Goal: Task Accomplishment & Management: Manage account settings

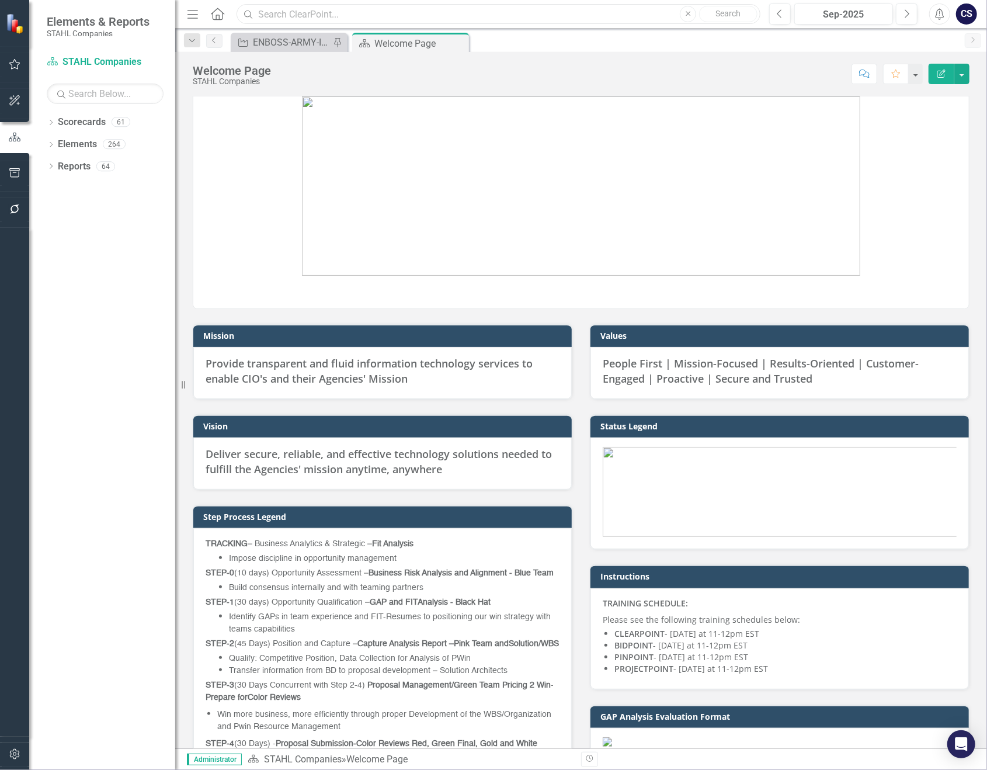
click at [276, 16] on input "text" at bounding box center [498, 14] width 524 height 20
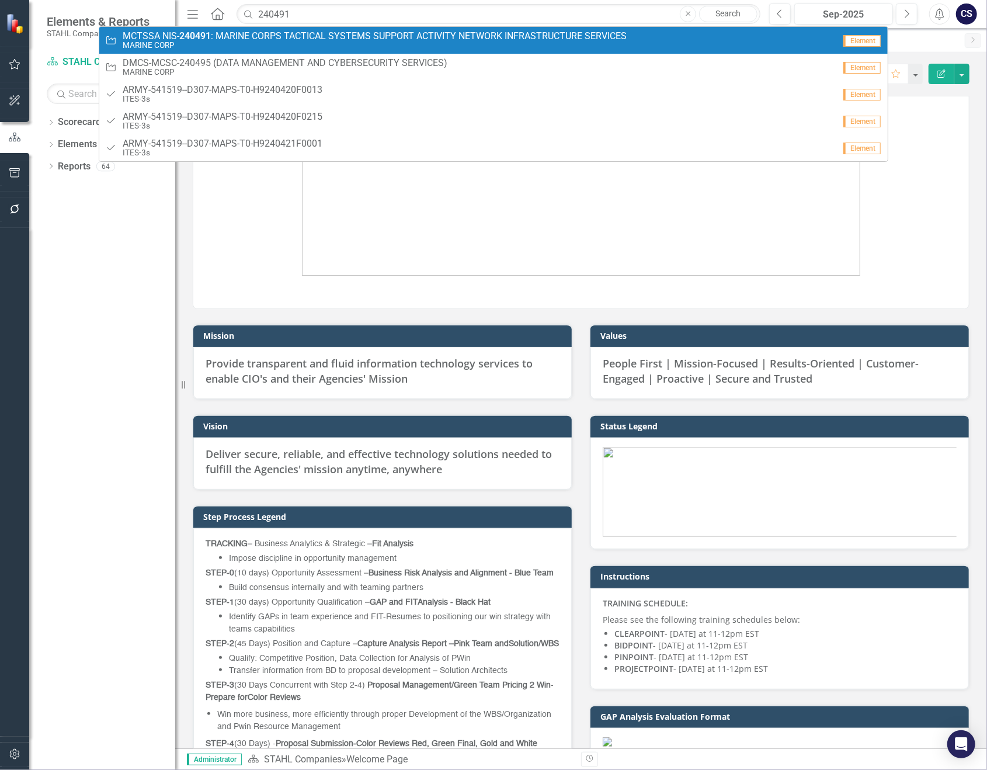
click at [267, 35] on span "MCTSSA NIS- 240491 : MARINE CORPS TACTICAL SYSTEMS SUPPORT ACTIVITY NETWORK INF…" at bounding box center [375, 36] width 504 height 11
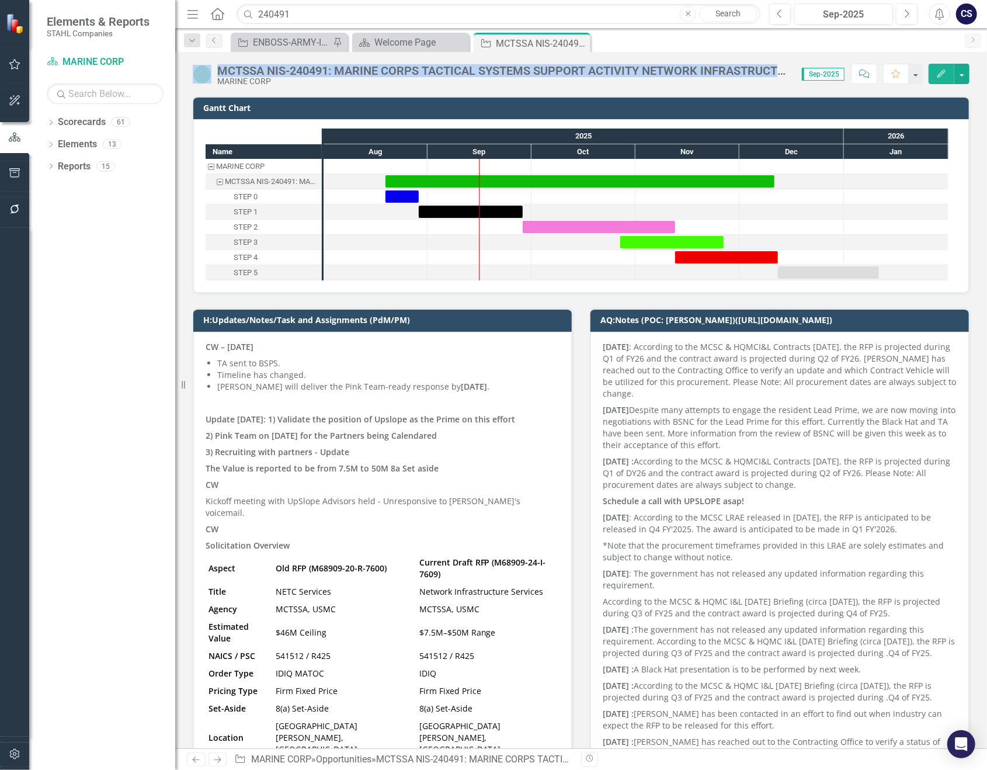
drag, startPoint x: 783, startPoint y: 69, endPoint x: 213, endPoint y: 69, distance: 570.4
click at [213, 69] on div "MCTSSA NIS-240491: MARINE CORPS TACTICAL SYSTEMS SUPPORT ACTIVITY NETWORK INFRA…" at bounding box center [494, 75] width 603 height 22
drag, startPoint x: 213, startPoint y: 69, endPoint x: 326, endPoint y: 72, distance: 113.3
copy div "MCTSSA NIS-240491: MARINE CORPS TACTICAL SYSTEMS SUPPORT ACTIVITY NETWORK INFRA…"
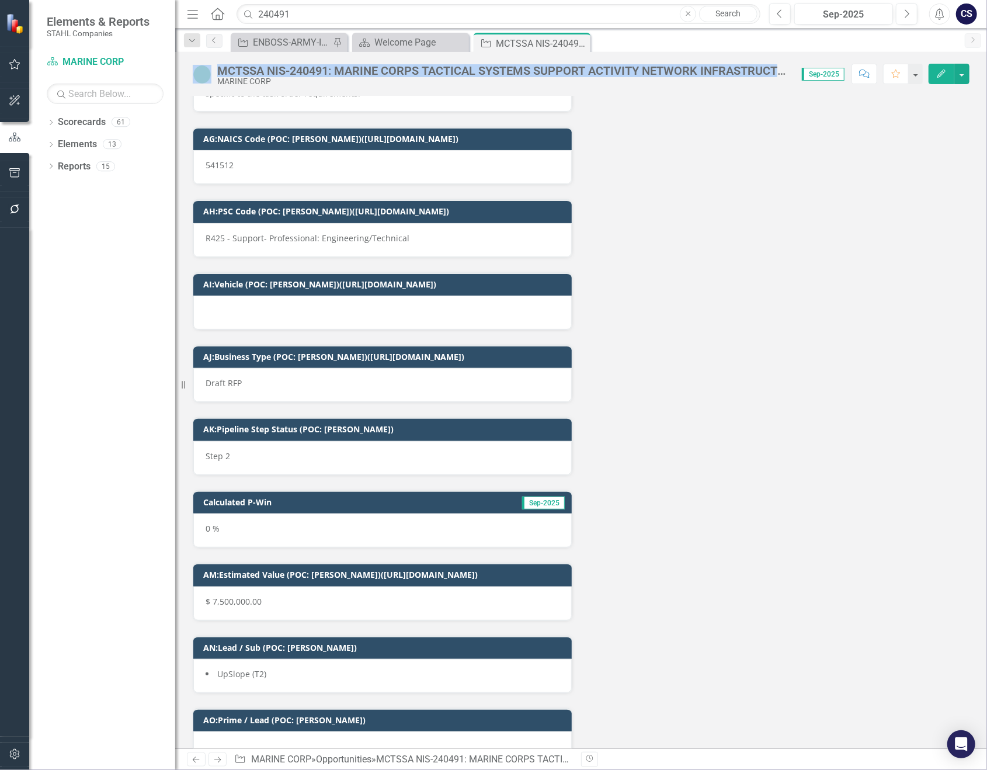
scroll to position [5584, 0]
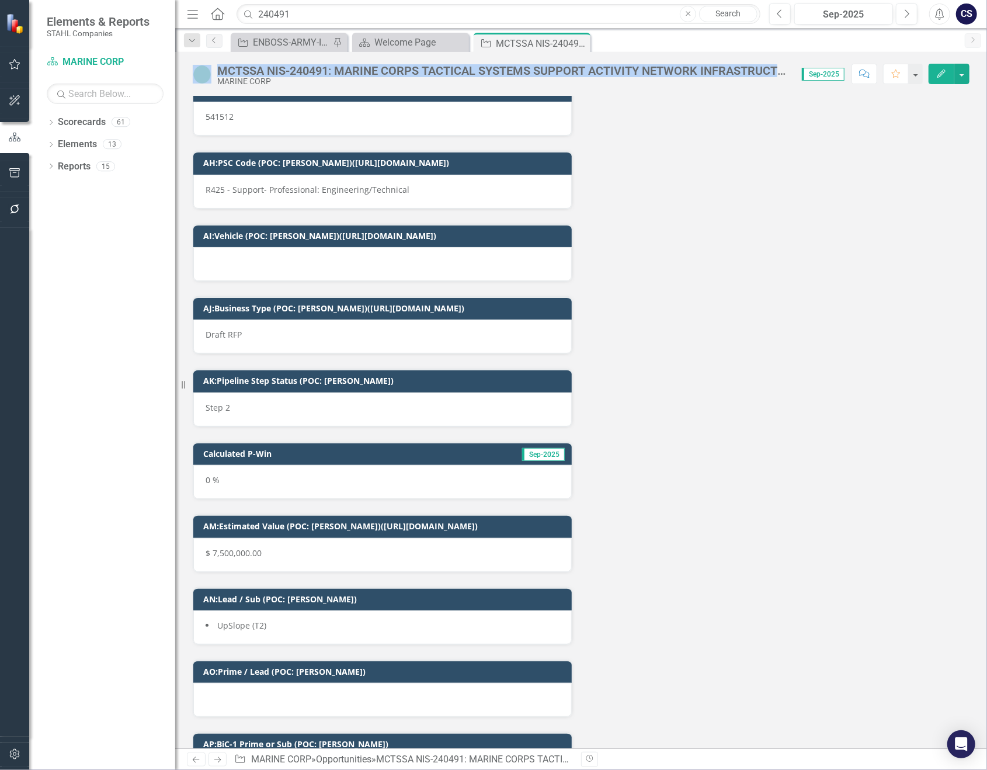
click at [263, 619] on span "UpSlope (T2)" at bounding box center [241, 624] width 49 height 11
click at [267, 619] on li "UpSlope (T2)" at bounding box center [383, 625] width 354 height 12
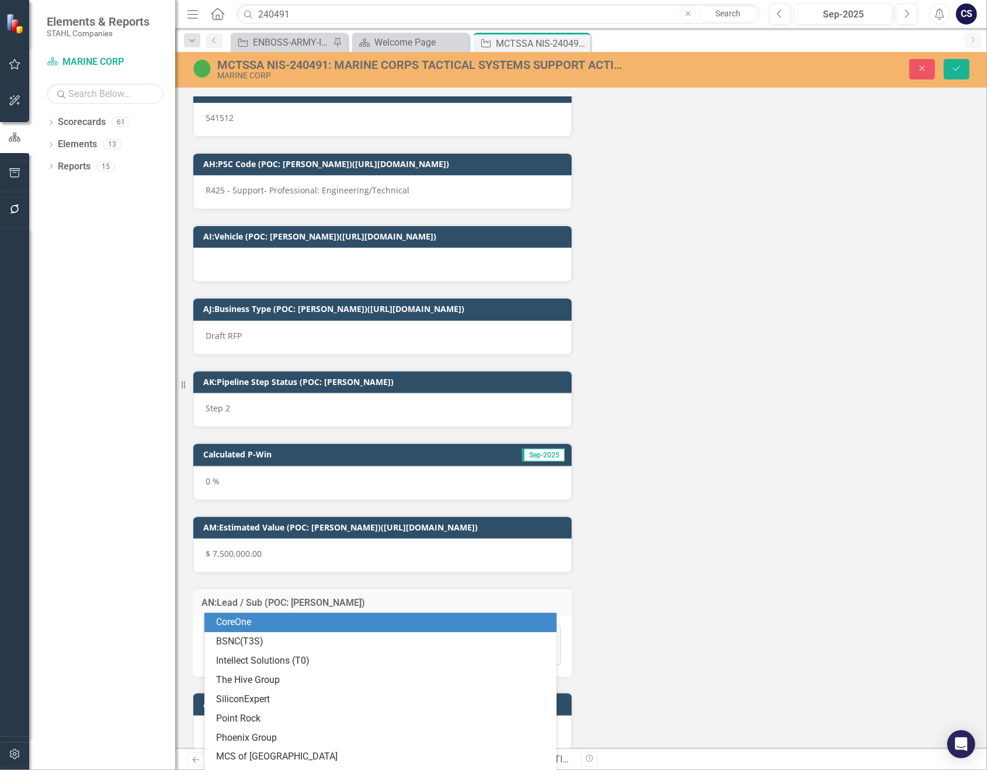
click at [544, 650] on icon "Expand" at bounding box center [550, 654] width 12 height 9
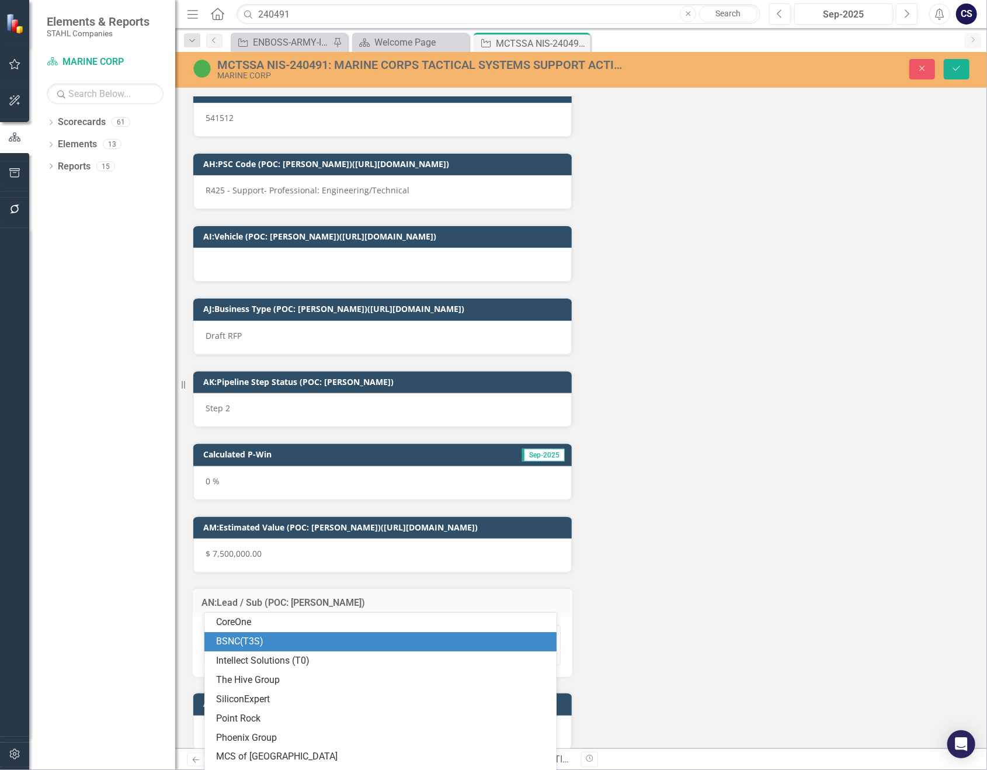
click at [308, 635] on div "BSNC(T3S)" at bounding box center [382, 641] width 333 height 13
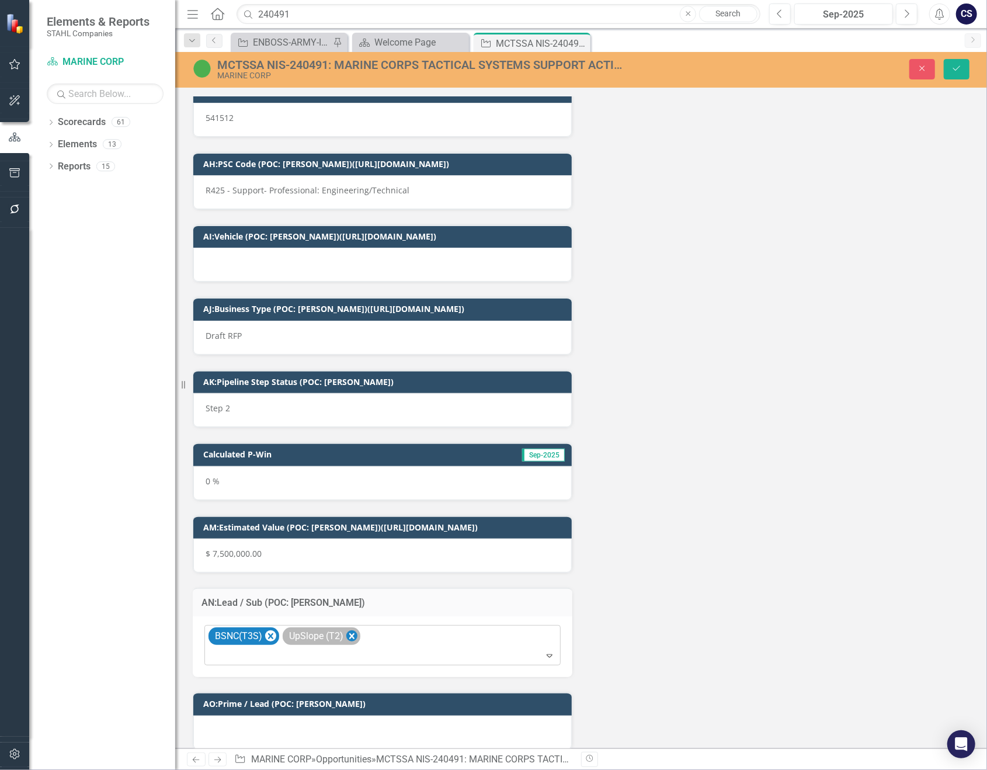
click at [355, 629] on icon "Remove UpSlope (T2)" at bounding box center [351, 636] width 11 height 15
click at [271, 629] on icon "Remove BSNC(T3S)" at bounding box center [270, 636] width 11 height 15
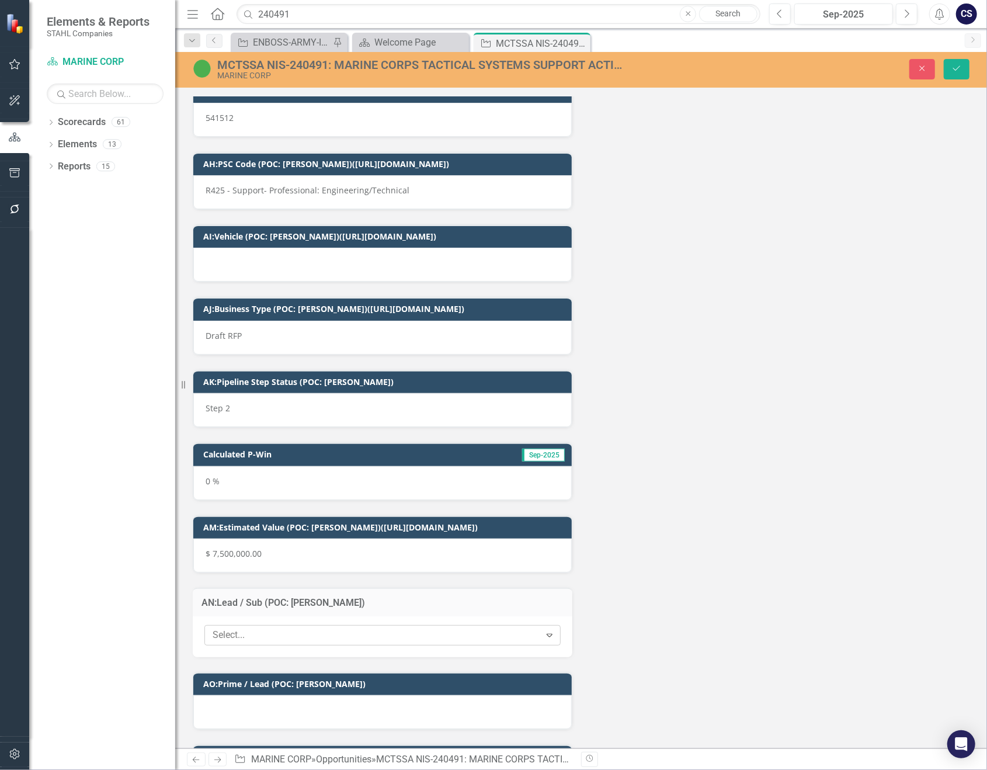
scroll to position [5596, 0]
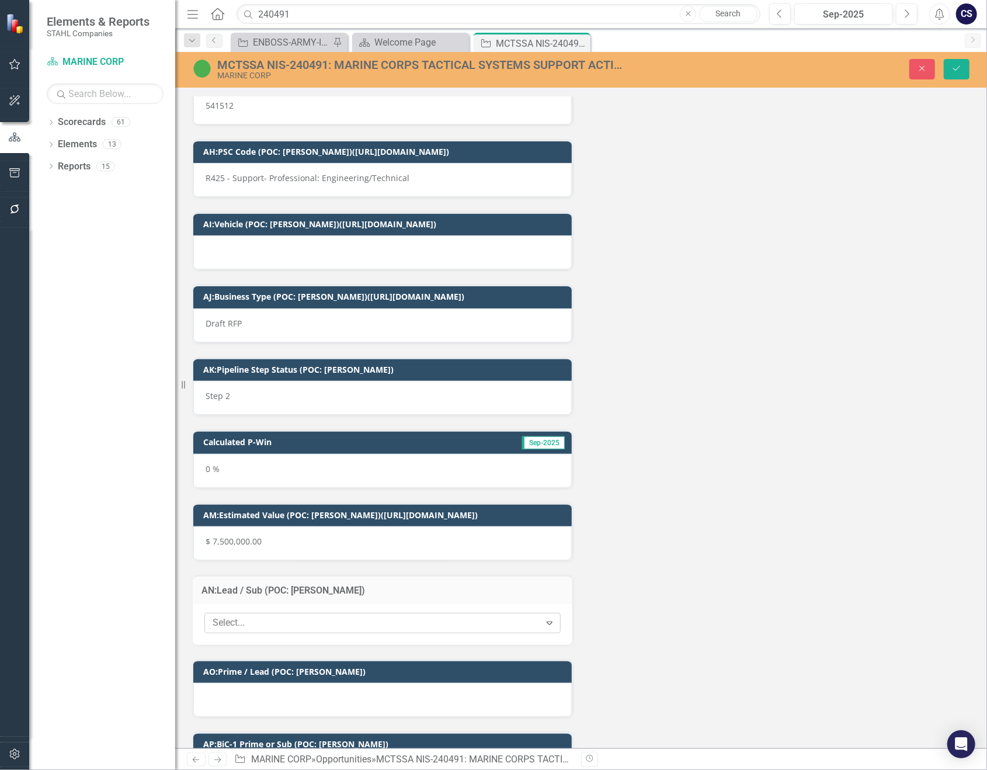
click at [259, 683] on div at bounding box center [382, 700] width 378 height 34
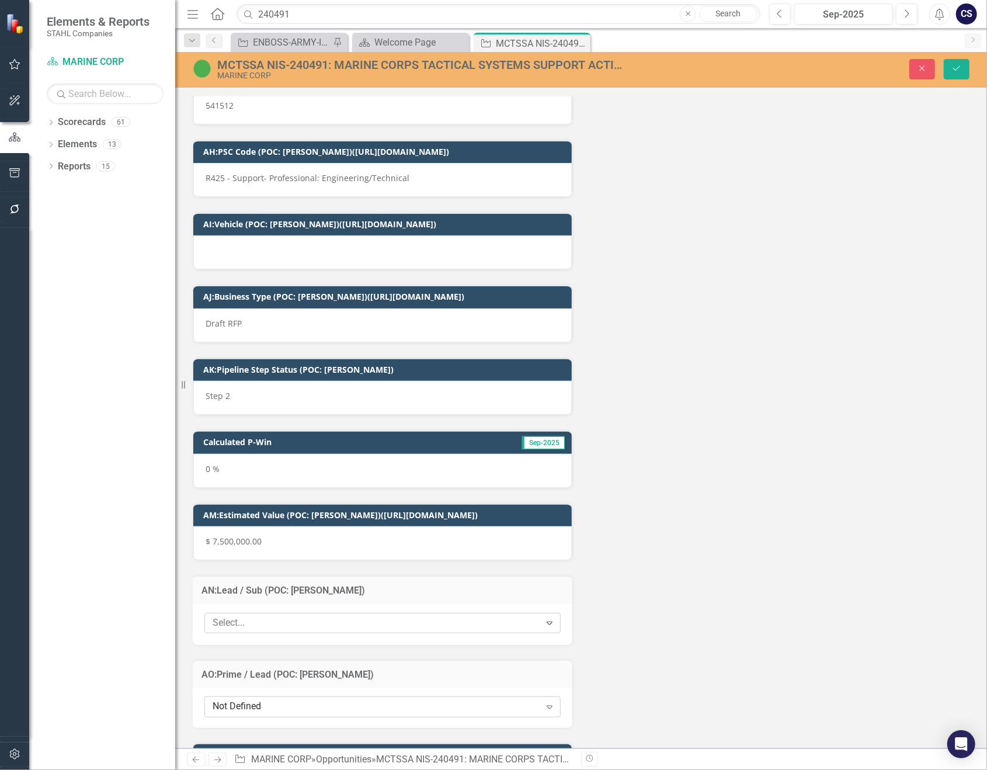
click at [549, 702] on icon "Expand" at bounding box center [550, 706] width 12 height 9
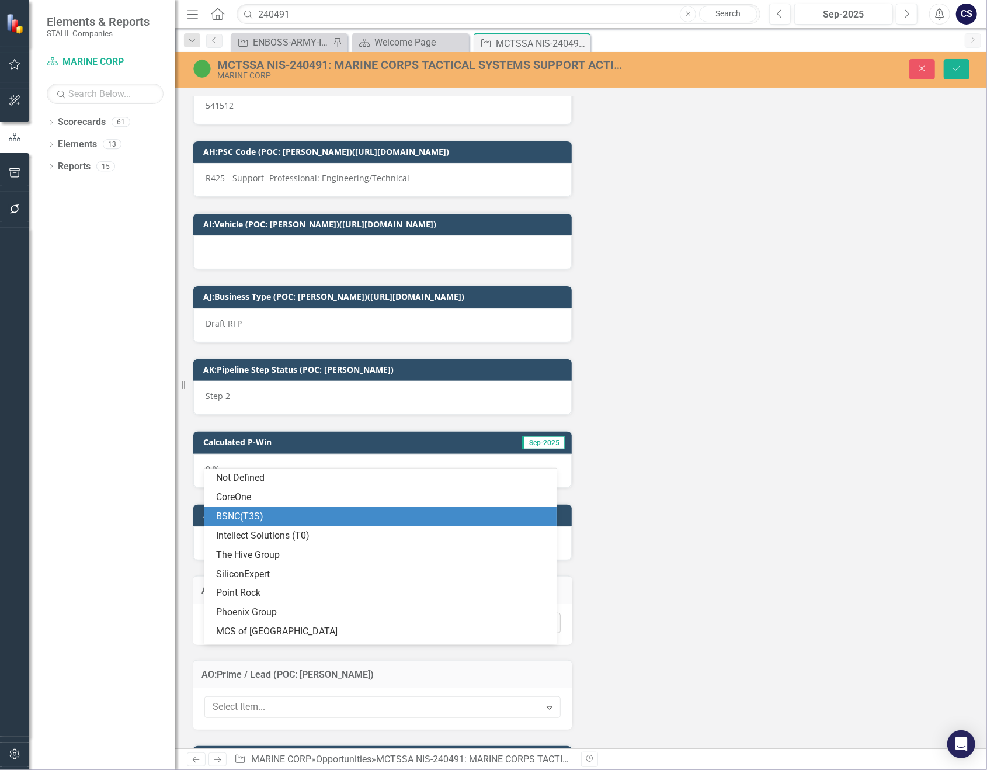
click at [391, 514] on div "BSNC(T3S)" at bounding box center [382, 516] width 333 height 13
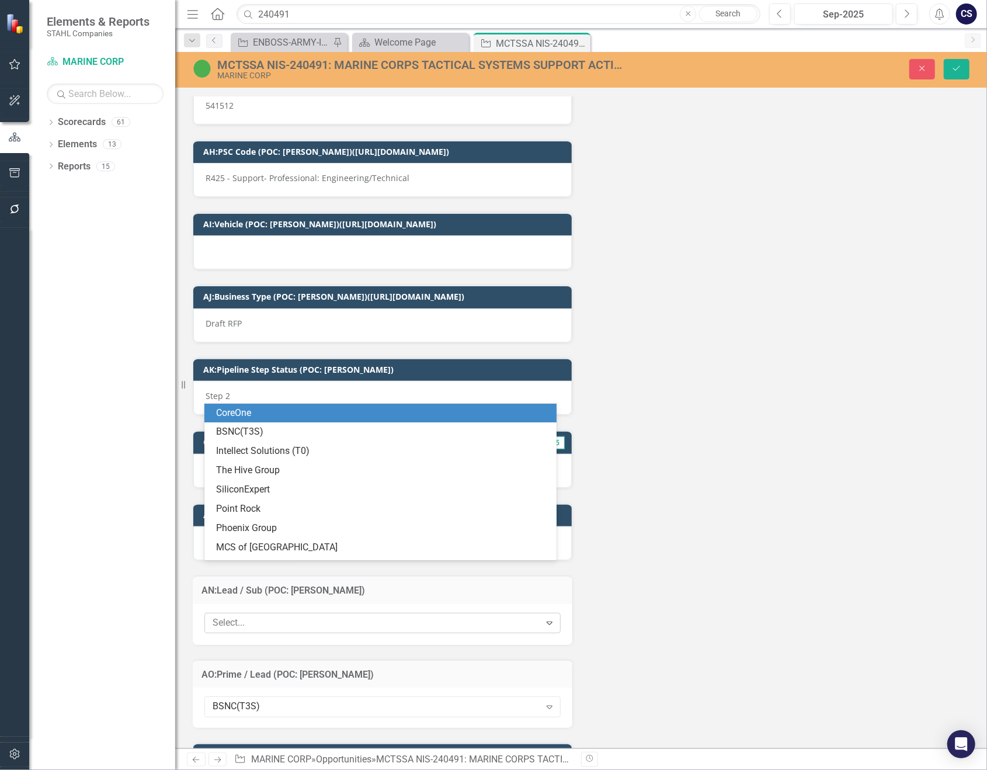
click at [544, 618] on icon "Expand" at bounding box center [550, 622] width 12 height 9
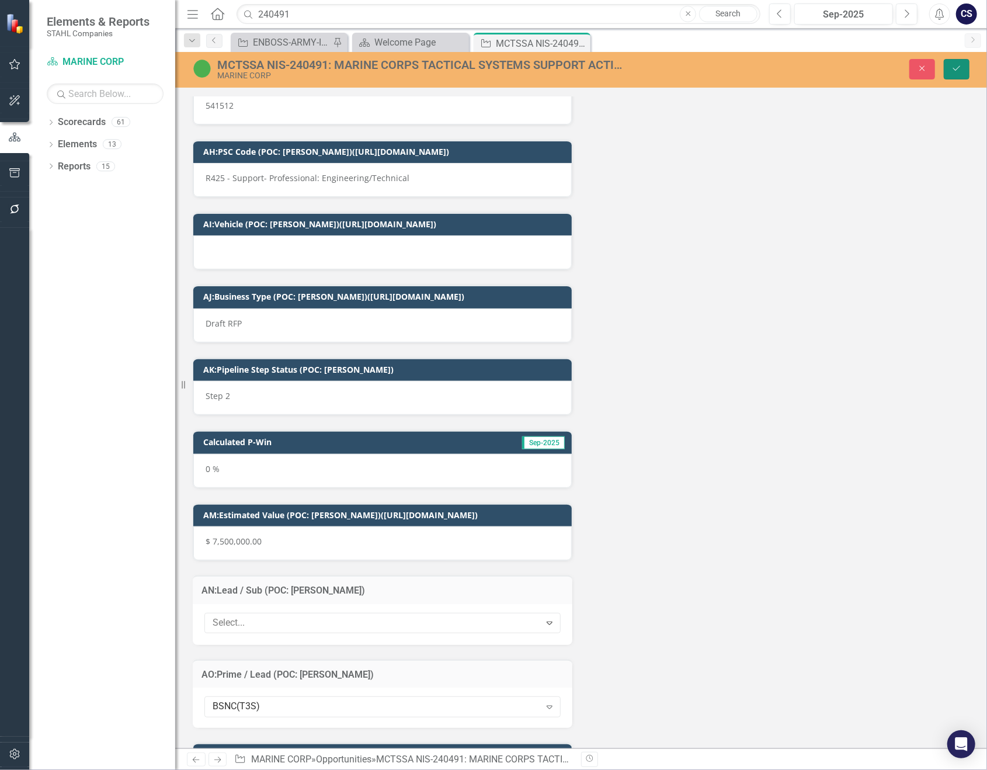
click at [953, 64] on button "Save" at bounding box center [956, 69] width 26 height 20
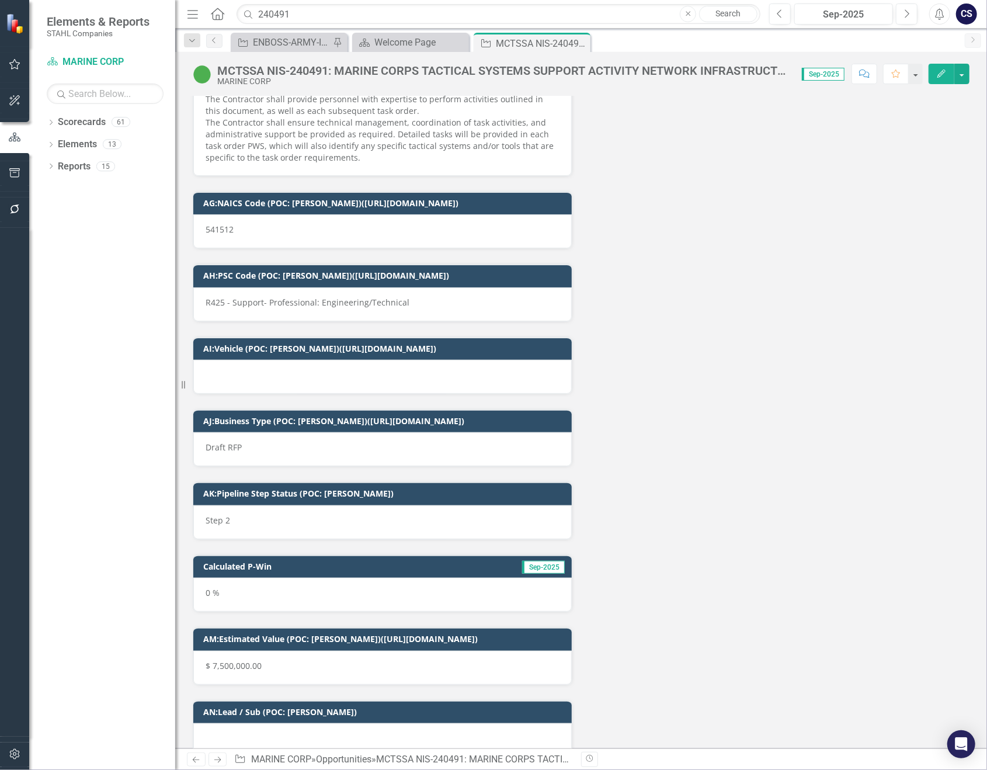
scroll to position [5584, 0]
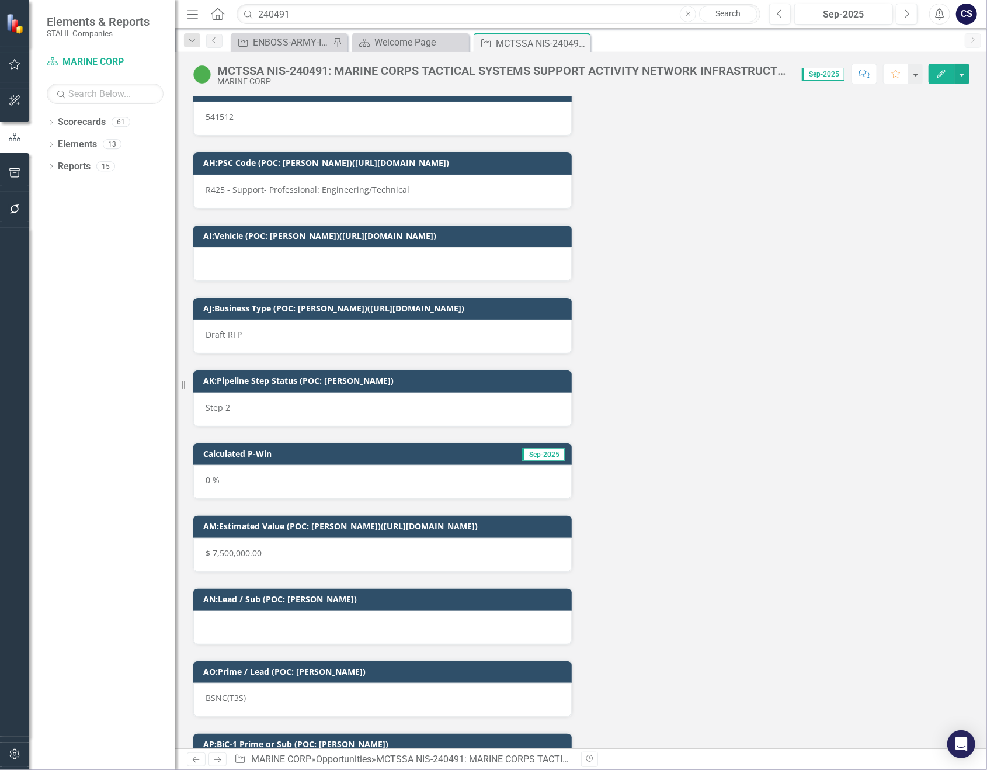
click at [254, 610] on div at bounding box center [382, 627] width 378 height 34
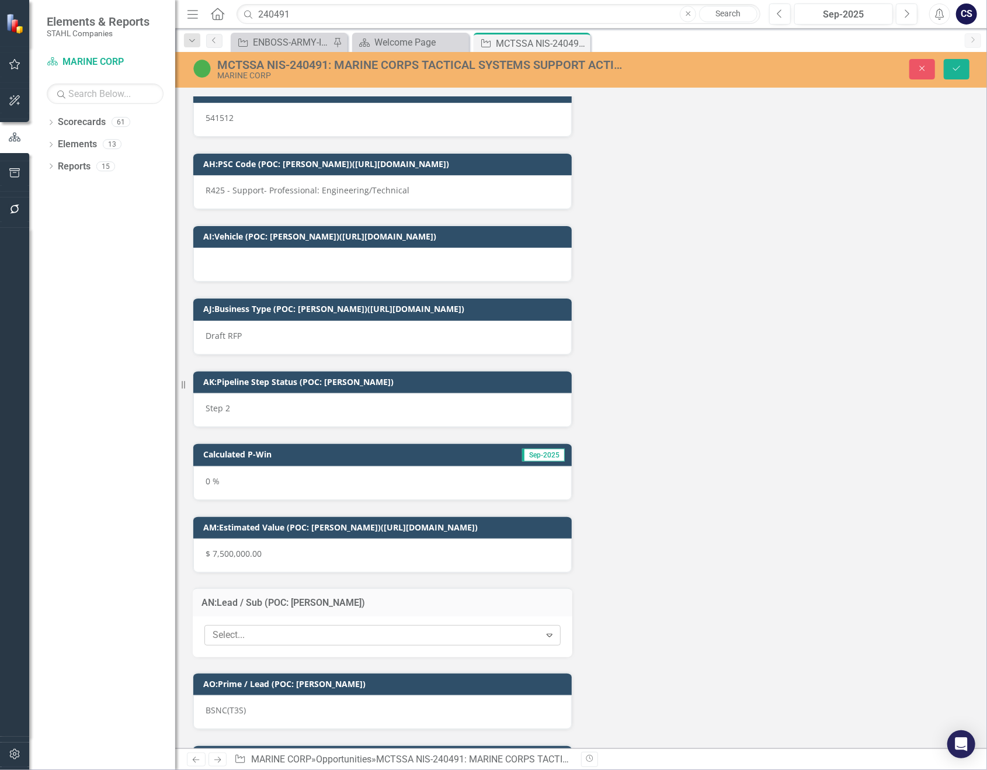
click at [545, 630] on icon "Expand" at bounding box center [550, 634] width 12 height 9
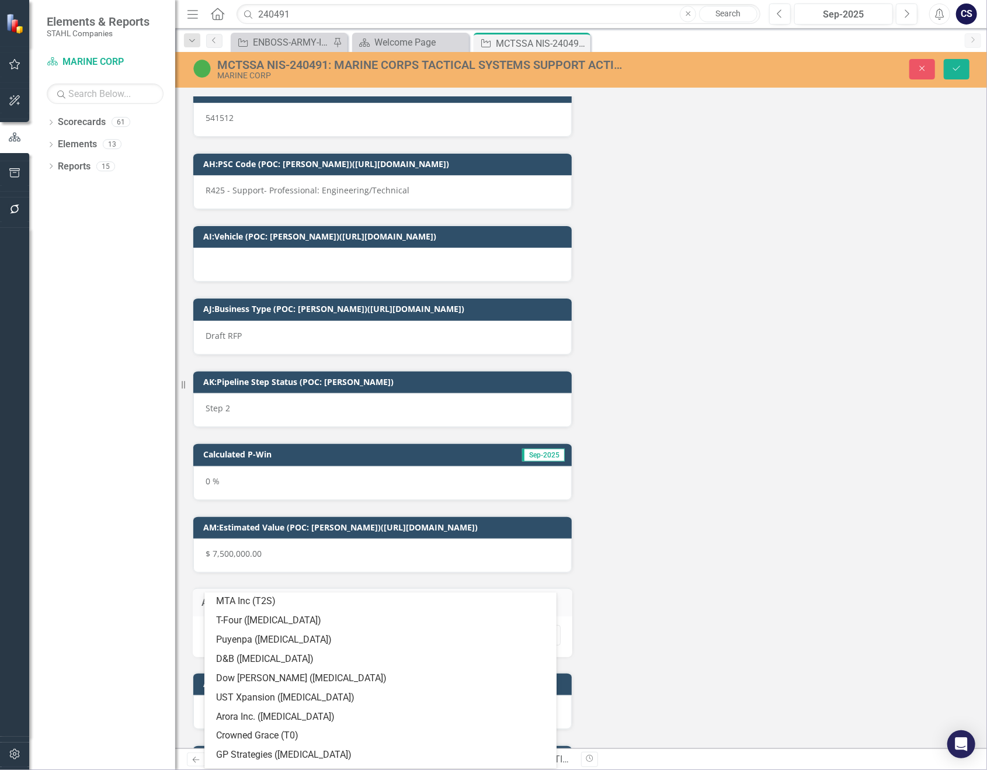
scroll to position [828, 0]
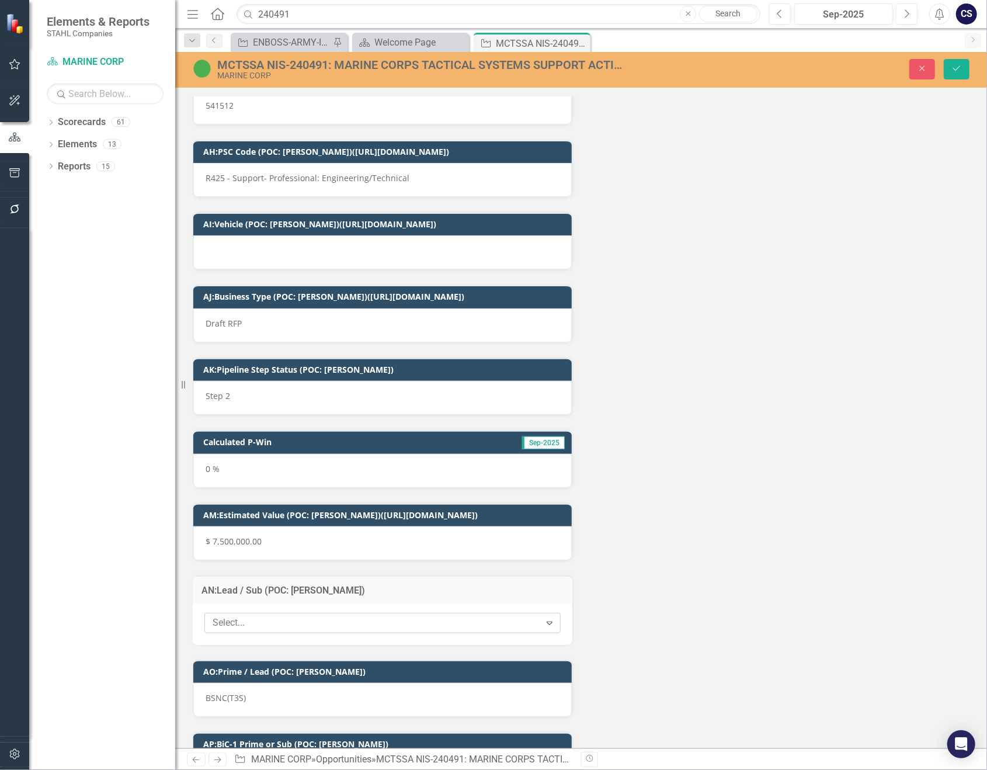
click at [546, 621] on icon at bounding box center [549, 623] width 6 height 4
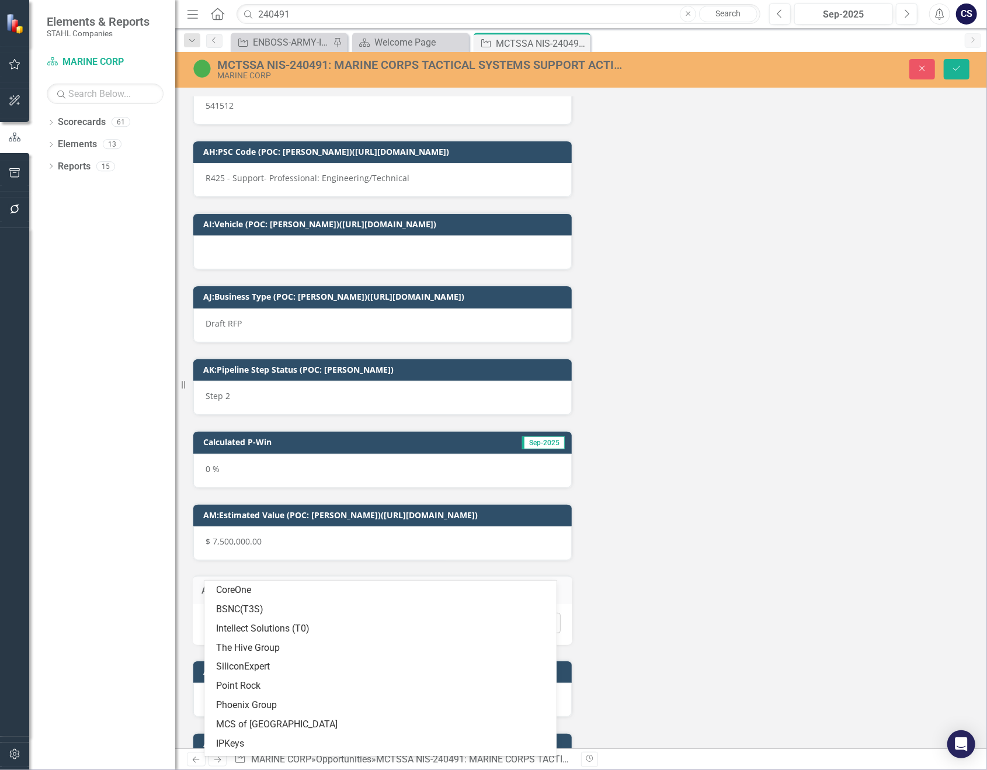
click at [546, 621] on icon at bounding box center [549, 623] width 6 height 4
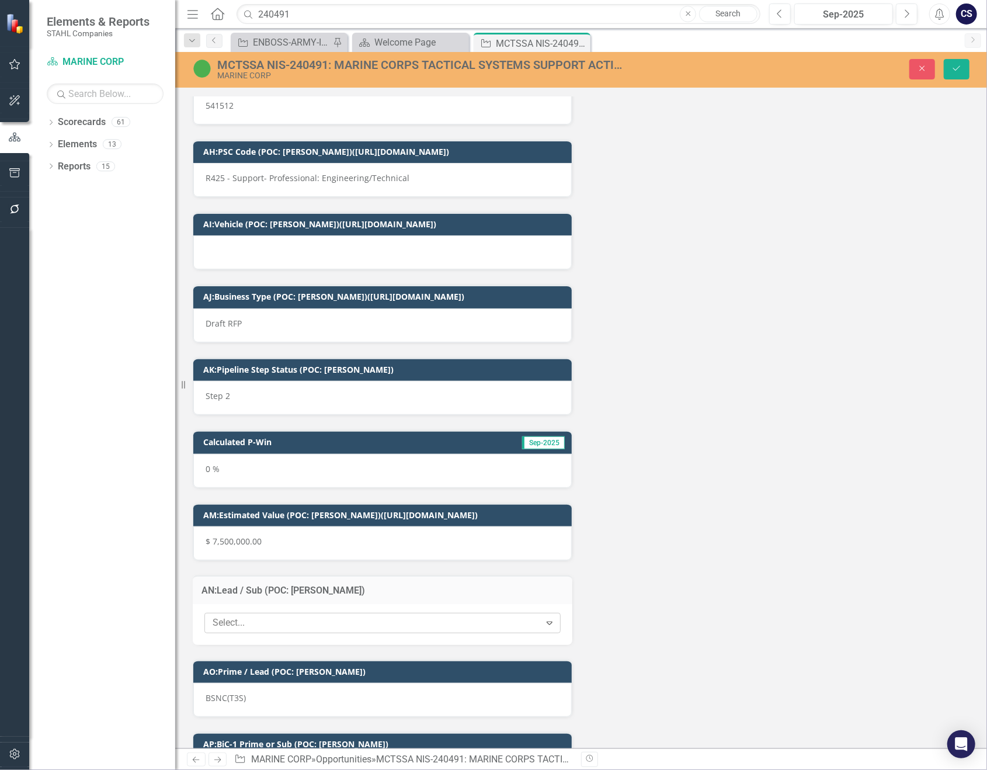
click at [544, 618] on icon "Expand" at bounding box center [550, 622] width 12 height 9
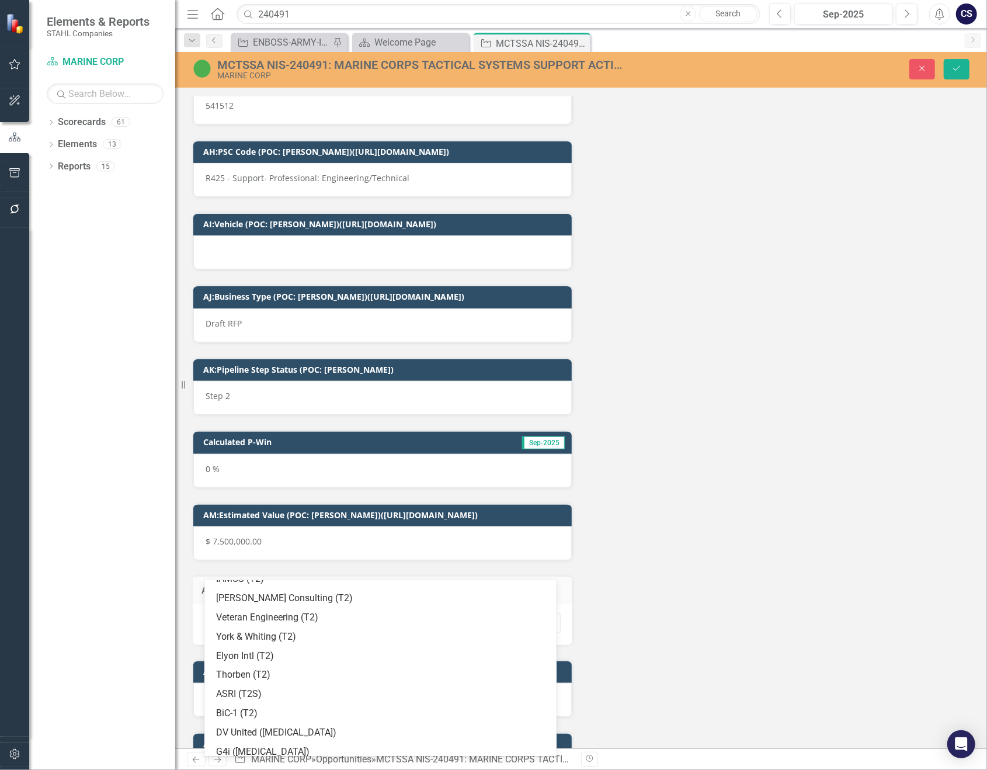
scroll to position [632, 0]
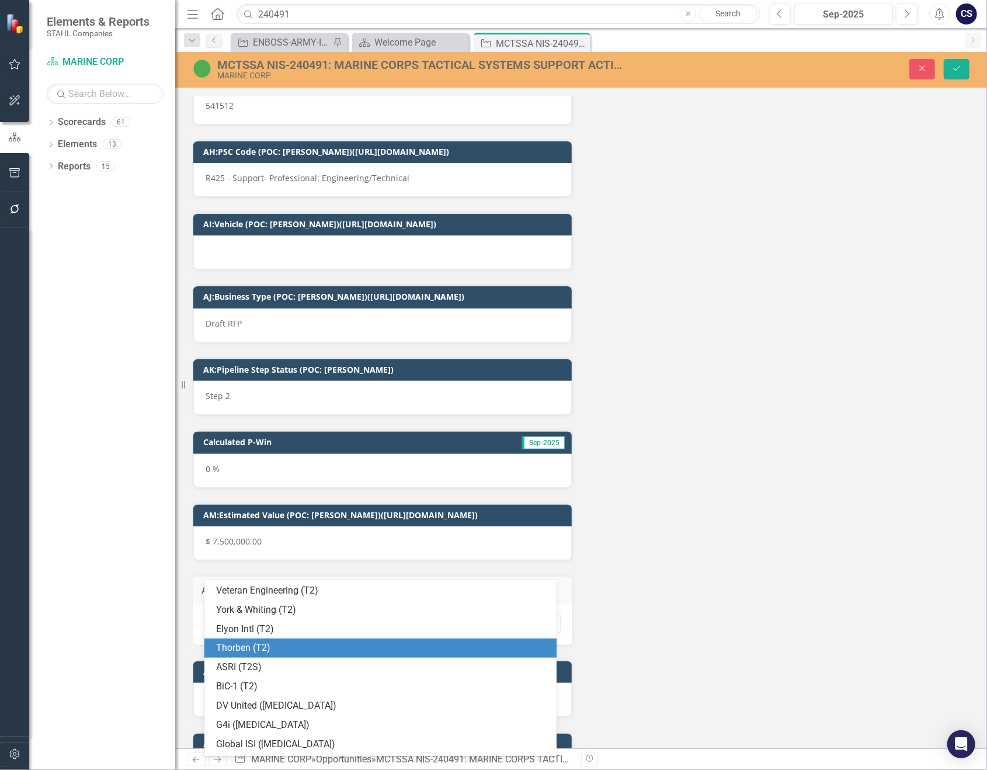
click at [236, 639] on div "Thorben (T2)" at bounding box center [380, 647] width 352 height 19
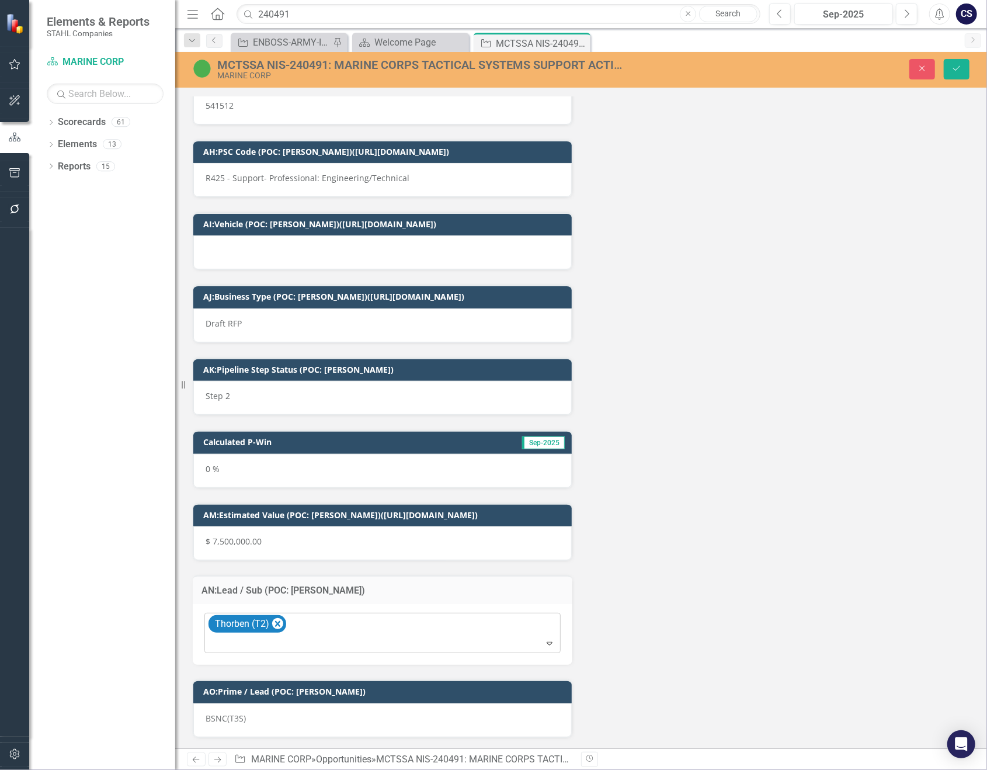
click at [544, 638] on icon "Expand" at bounding box center [550, 642] width 12 height 9
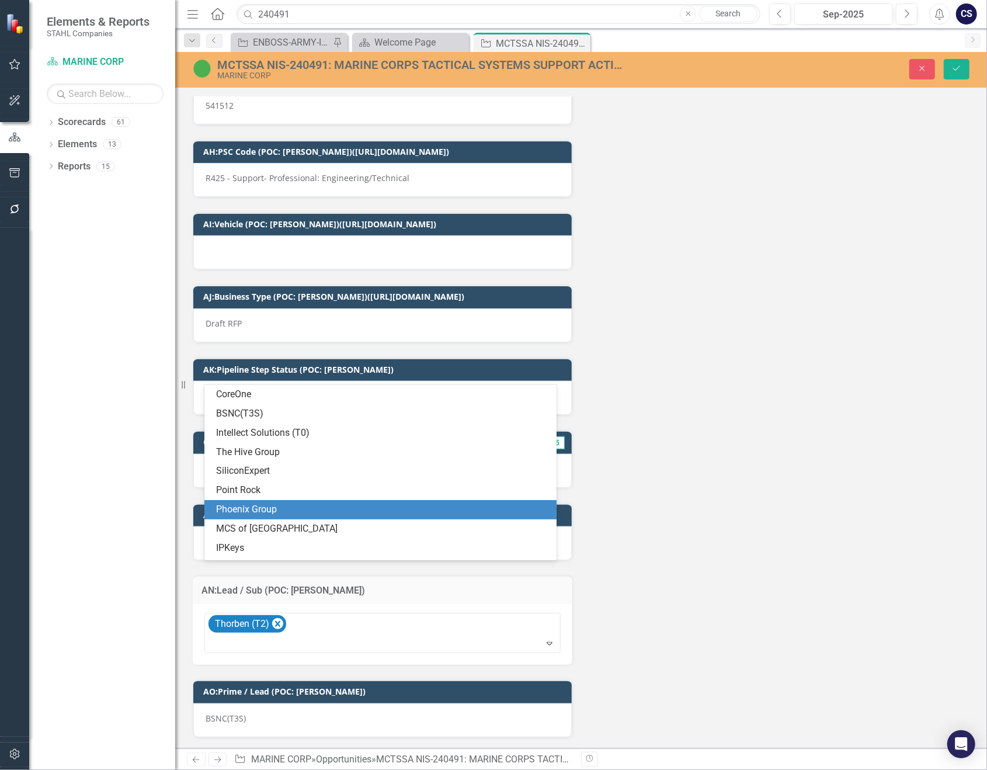
scroll to position [4, 0]
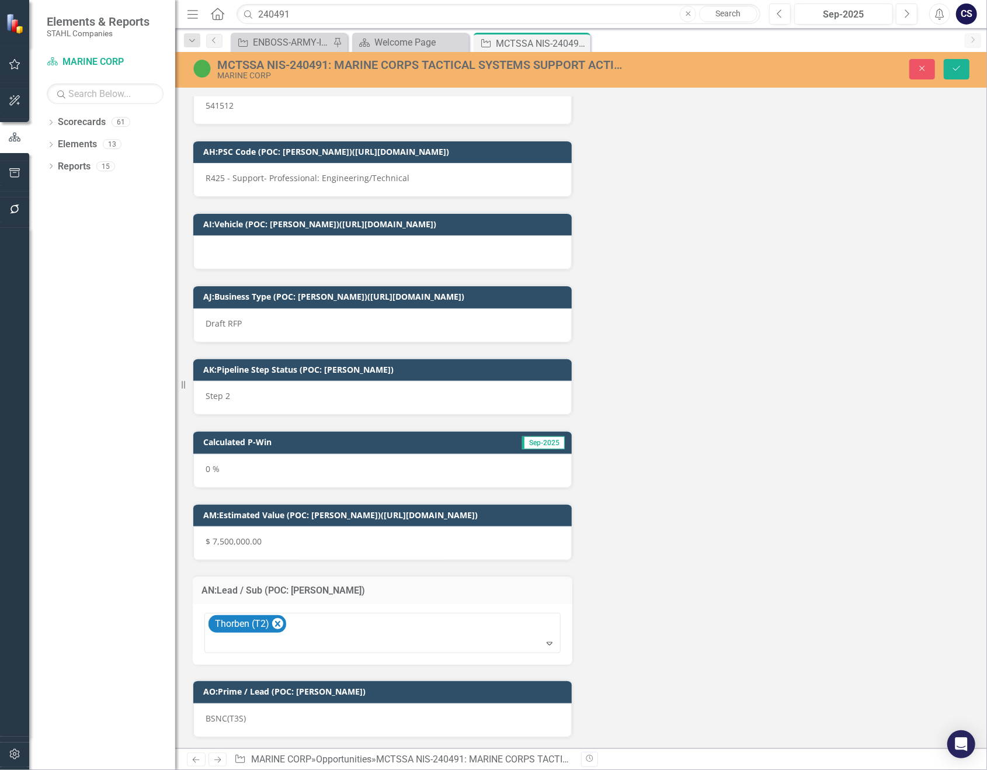
click at [953, 69] on icon "Save" at bounding box center [956, 68] width 11 height 8
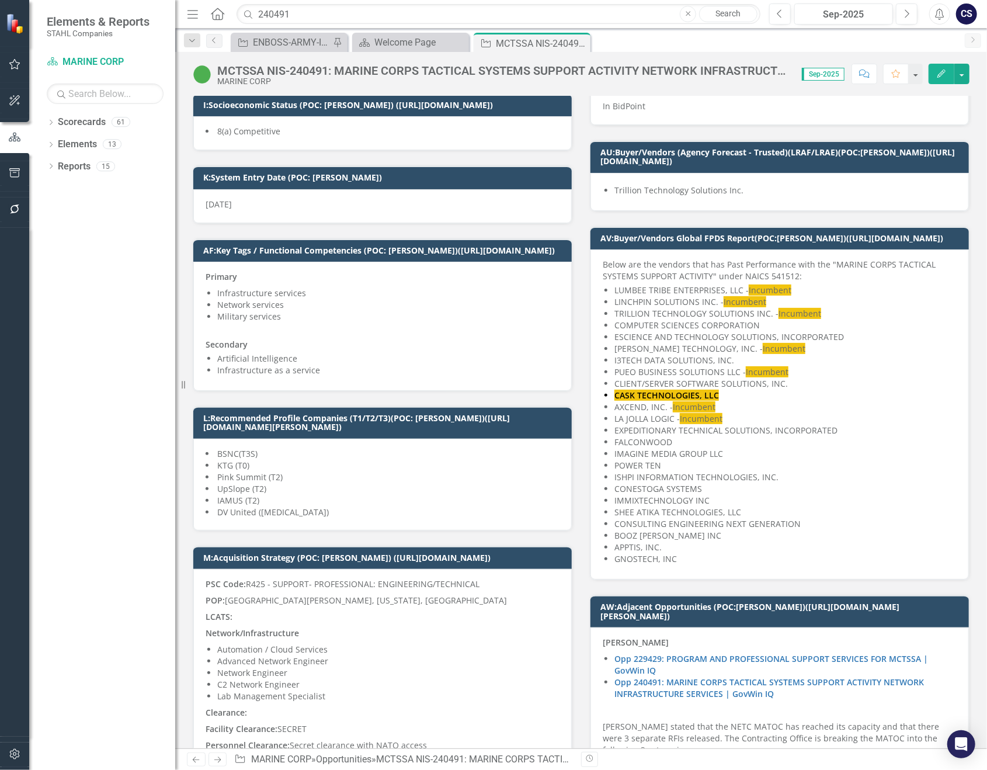
scroll to position [1409, 0]
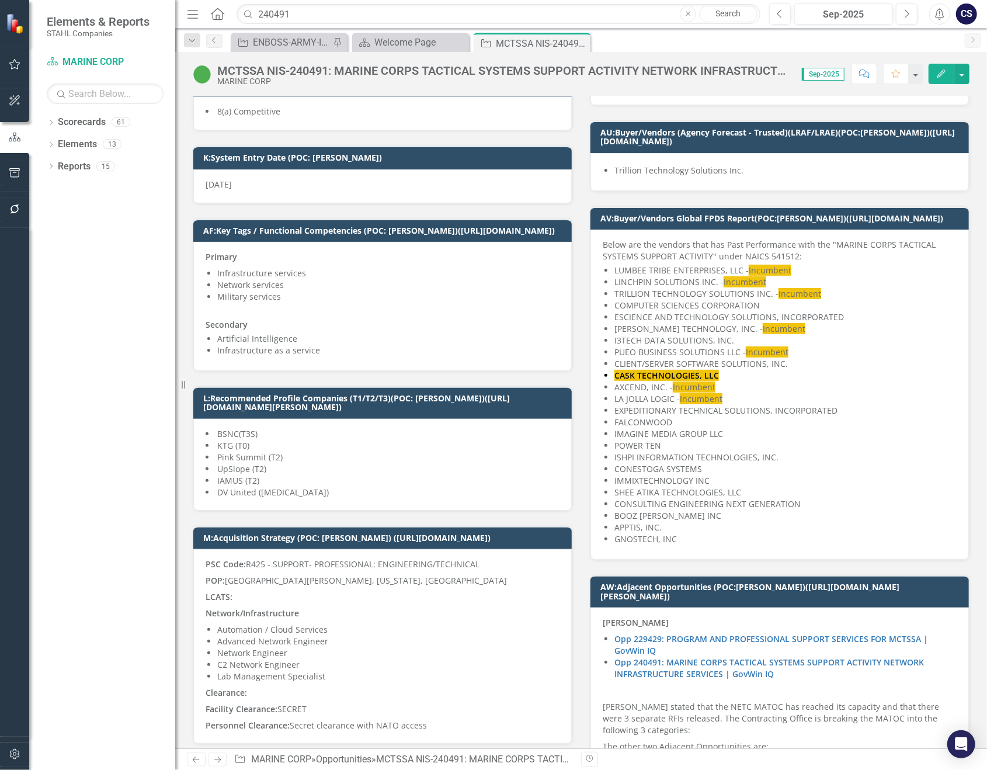
click at [326, 486] on li "DV United ([MEDICAL_DATA])" at bounding box center [383, 492] width 354 height 12
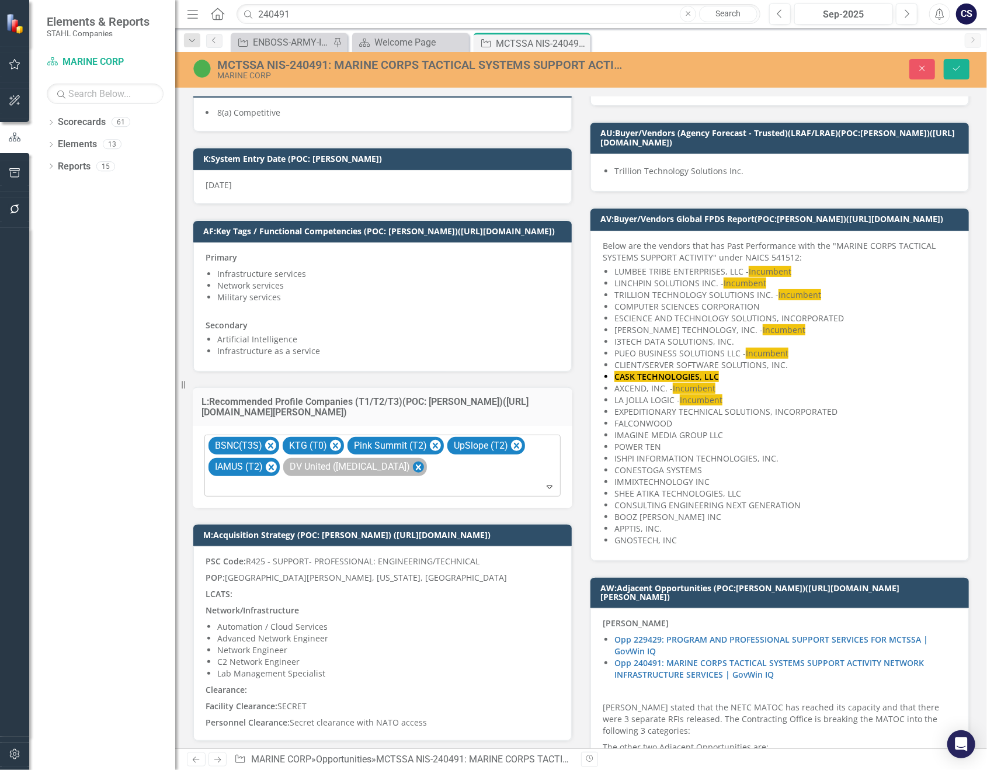
click at [413, 460] on icon "Remove DV United (T3)" at bounding box center [418, 467] width 11 height 15
click at [958, 64] on icon "Save" at bounding box center [956, 68] width 11 height 8
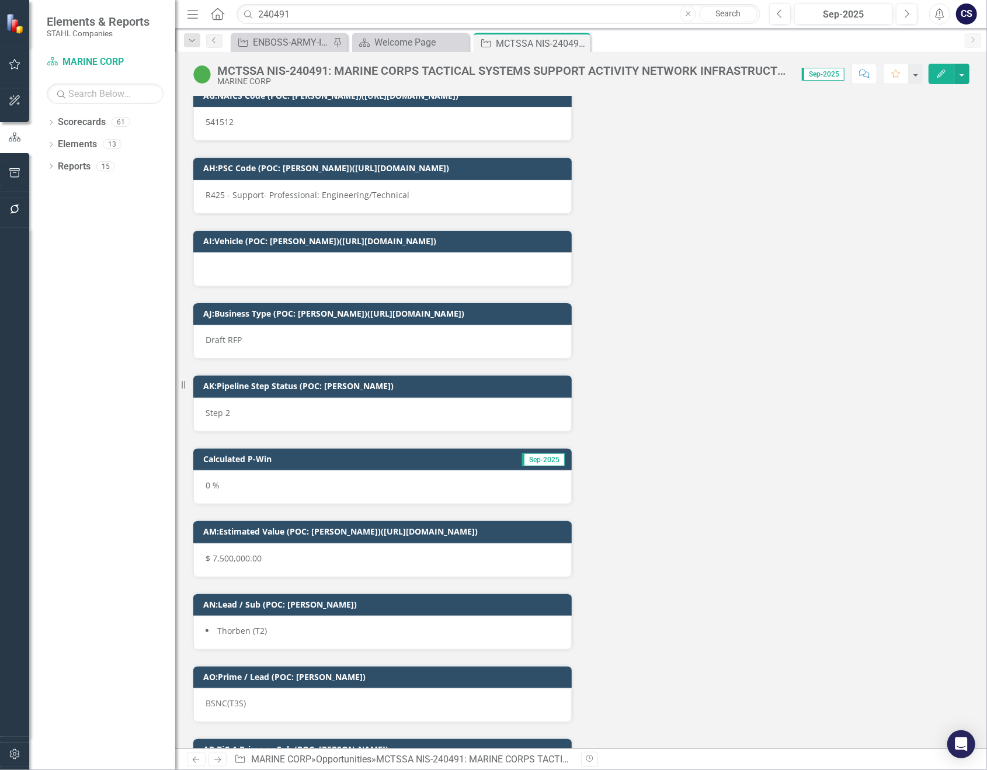
scroll to position [5572, 0]
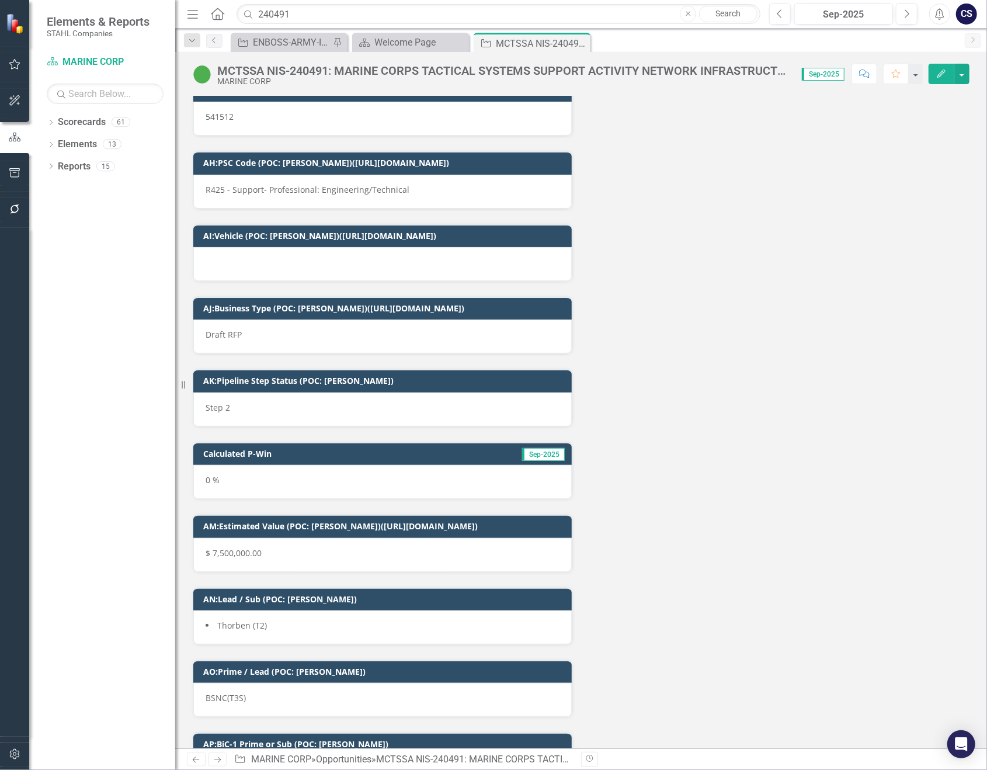
click at [347, 610] on div "Thorben (T2)" at bounding box center [382, 627] width 378 height 34
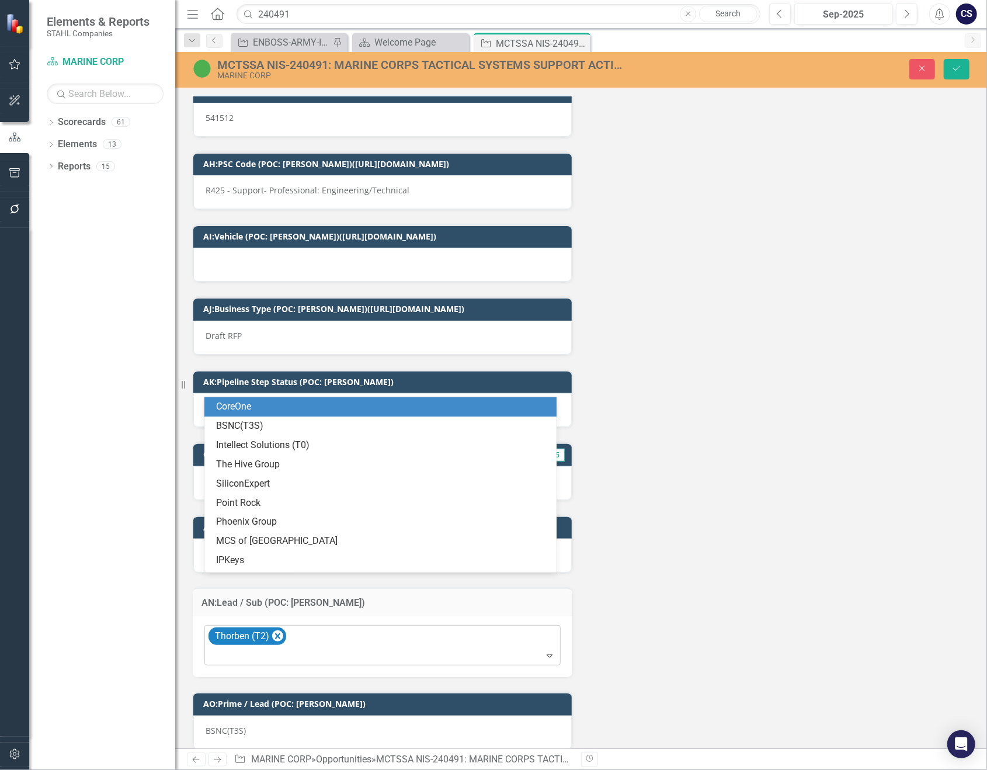
click at [544, 650] on icon "Expand" at bounding box center [550, 654] width 12 height 9
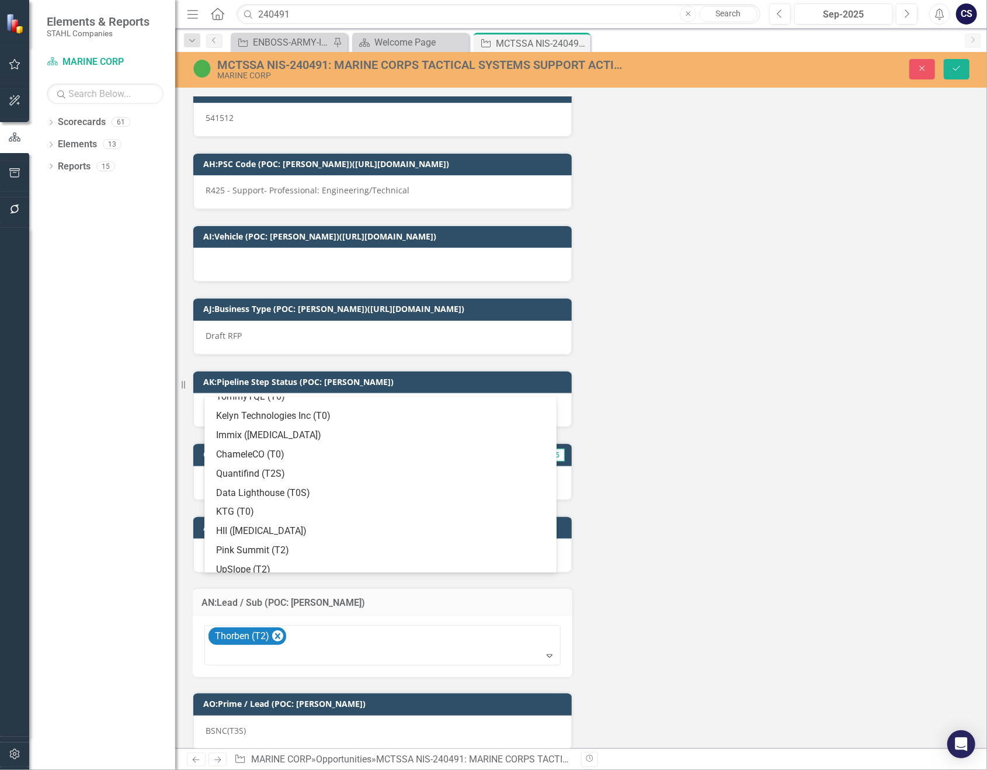
scroll to position [271, 0]
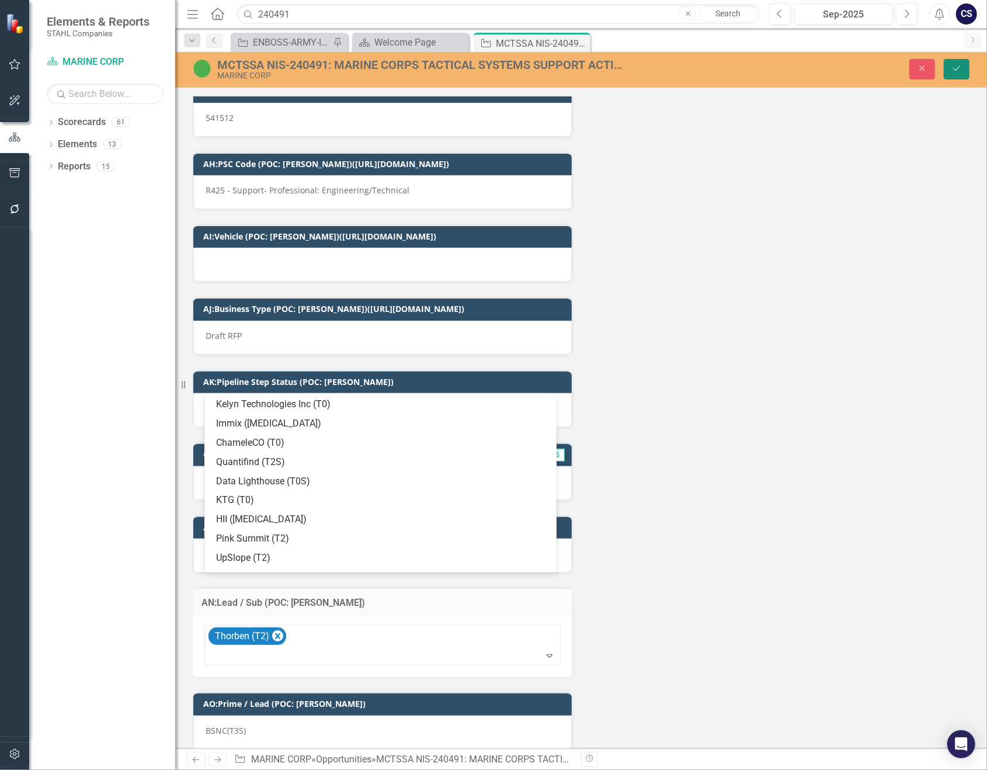
click at [961, 66] on icon "Save" at bounding box center [956, 68] width 11 height 8
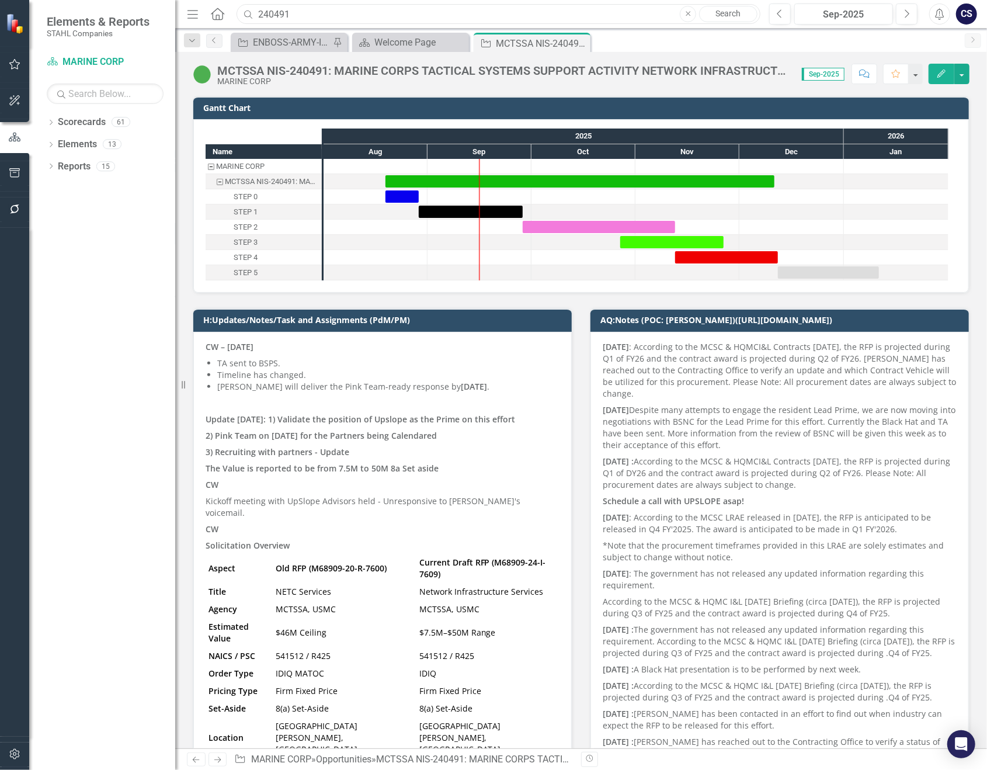
click at [298, 12] on input "240491" at bounding box center [498, 14] width 524 height 20
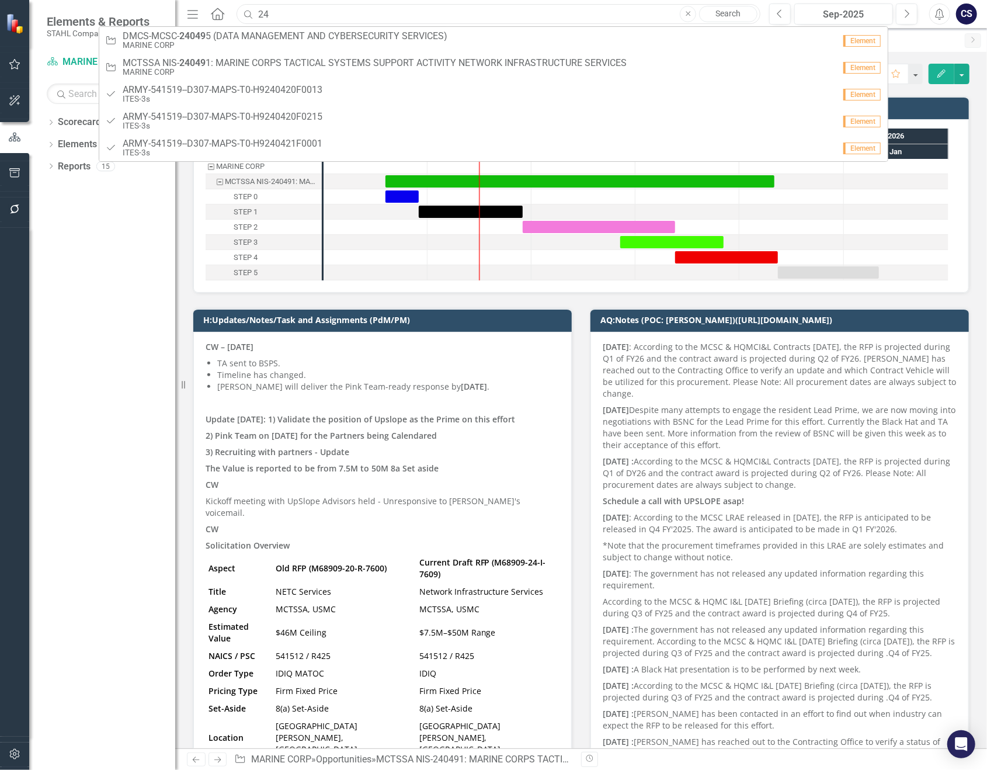
type input "2"
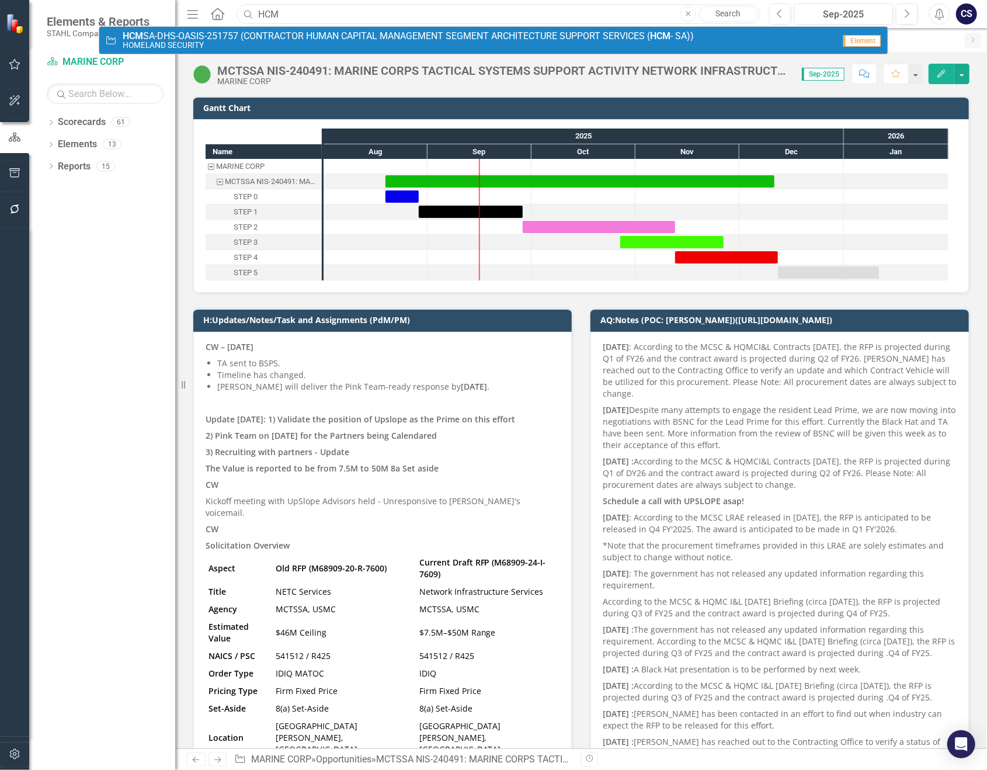
type input "HCM"
click at [283, 40] on span "HCM SA-DHS-OASIS-251757 (CONTRACTOR HUMAN CAPITAL MANAGEMENT SEGMENT ARCHITECTU…" at bounding box center [408, 36] width 571 height 11
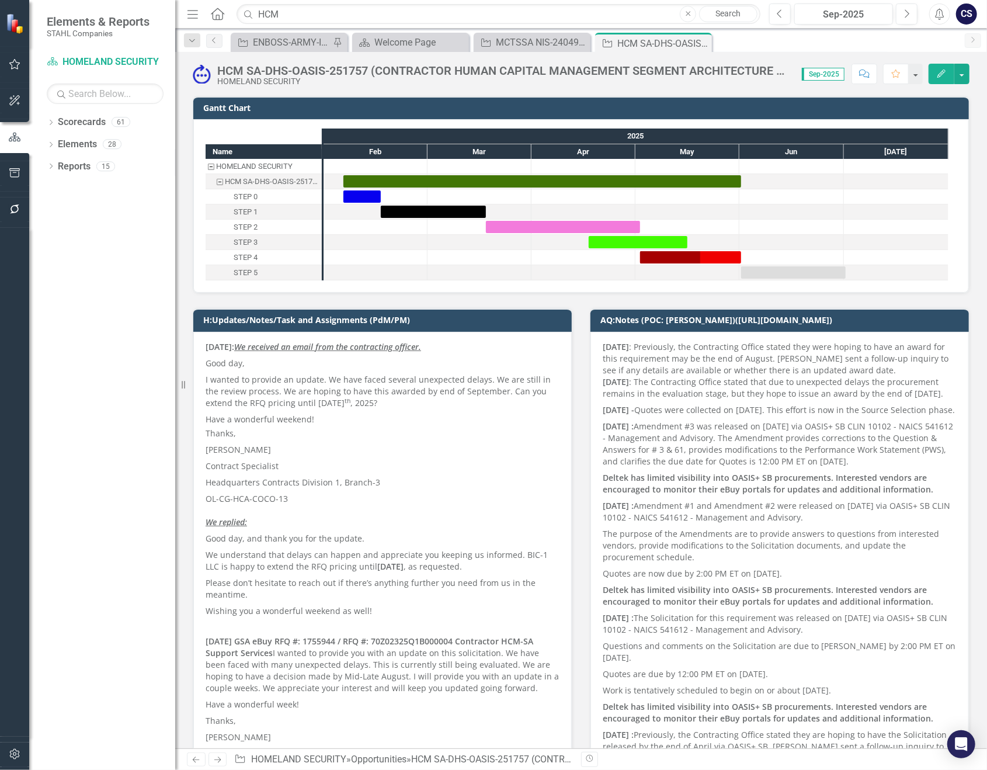
click at [597, 344] on div "[DATE] : Previously, the Contracting Office stated they were hoping to have an …" at bounding box center [779, 779] width 378 height 895
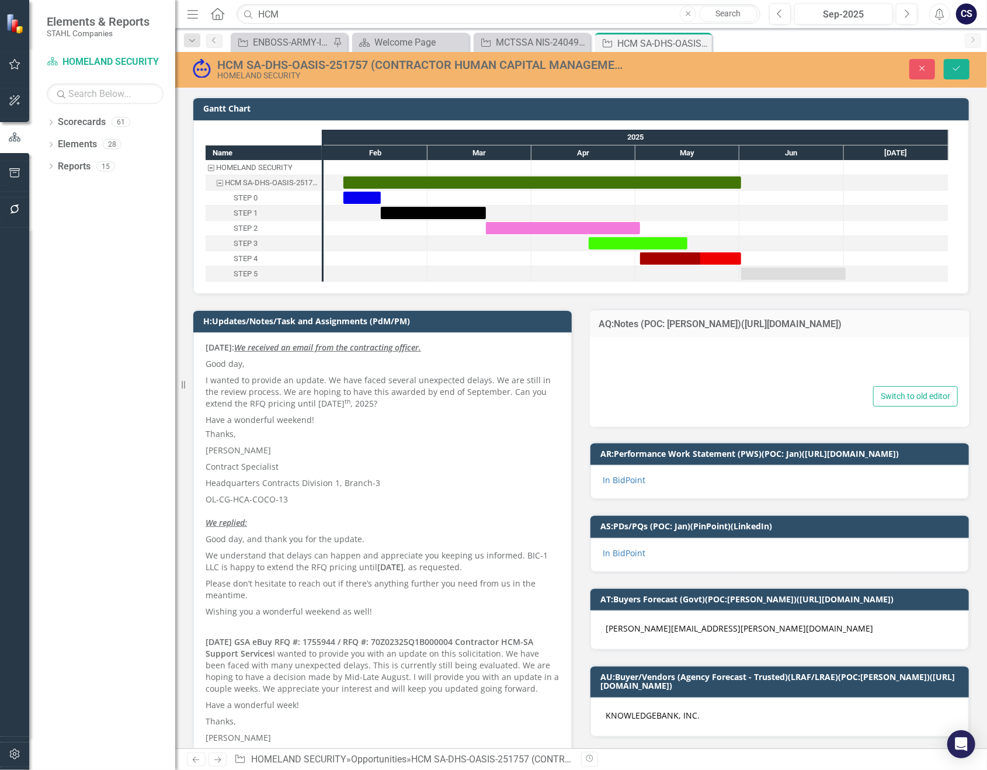
type textarea "<p><strong>[DATE]</strong> :&nbsp;Previously, the Contracting Office stated the…"
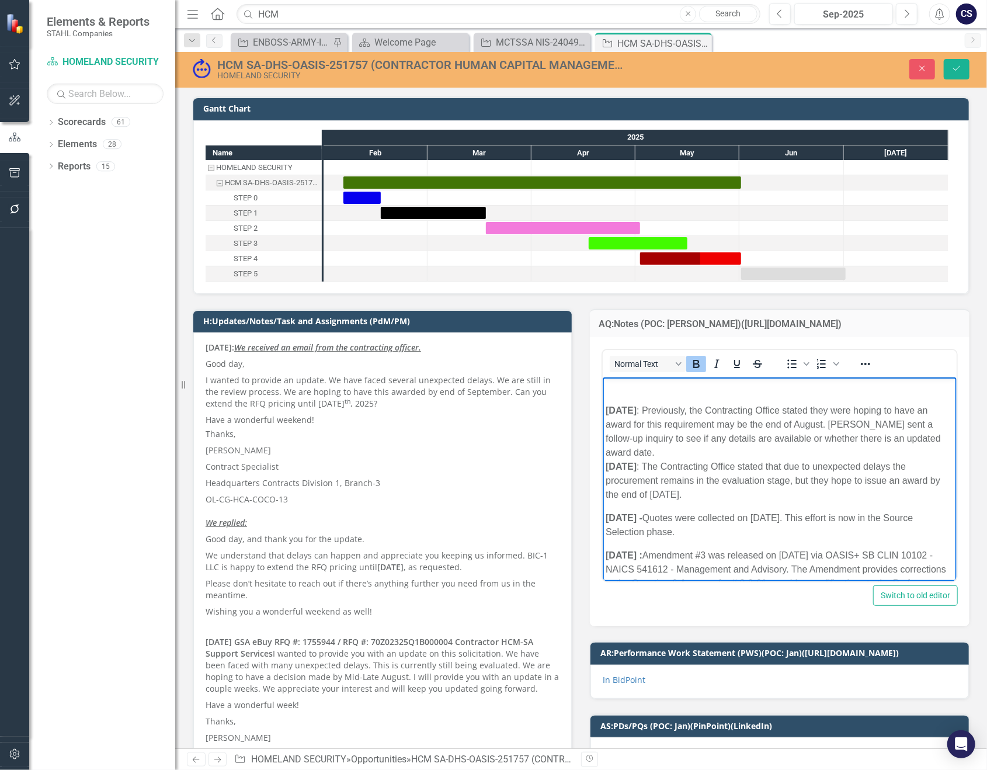
click at [606, 387] on p "Rich Text Area. Press ALT-0 for help." at bounding box center [779, 387] width 348 height 14
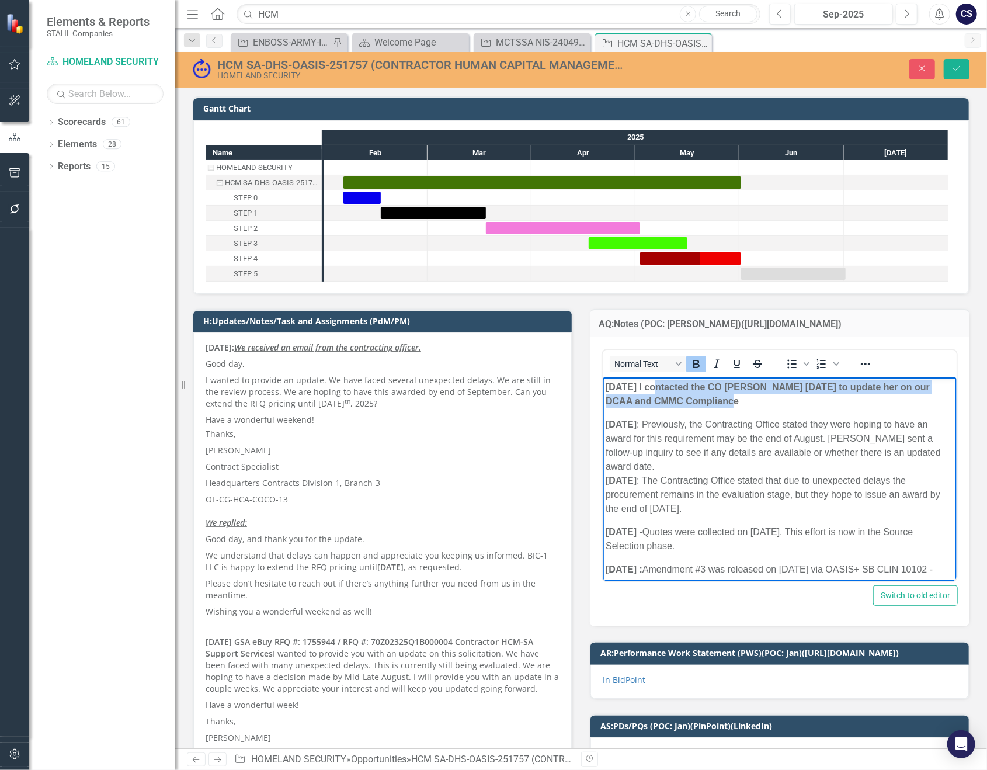
drag, startPoint x: 716, startPoint y: 403, endPoint x: 655, endPoint y: 386, distance: 63.8
click at [655, 386] on p "[DATE] I contacted the CO [PERSON_NAME] [DATE] to update her on our DCAA and CM…" at bounding box center [779, 394] width 348 height 28
click at [693, 363] on icon "Bold" at bounding box center [696, 364] width 6 height 8
click at [704, 404] on p "[DATE] I contacted the CO [PERSON_NAME] [DATE] to update her on our DCAA and CM…" at bounding box center [779, 394] width 348 height 28
click at [776, 402] on p "[DATE] I contacted the CO [PERSON_NAME] [DATE] to update her on our DCAA and CM…" at bounding box center [779, 394] width 348 height 28
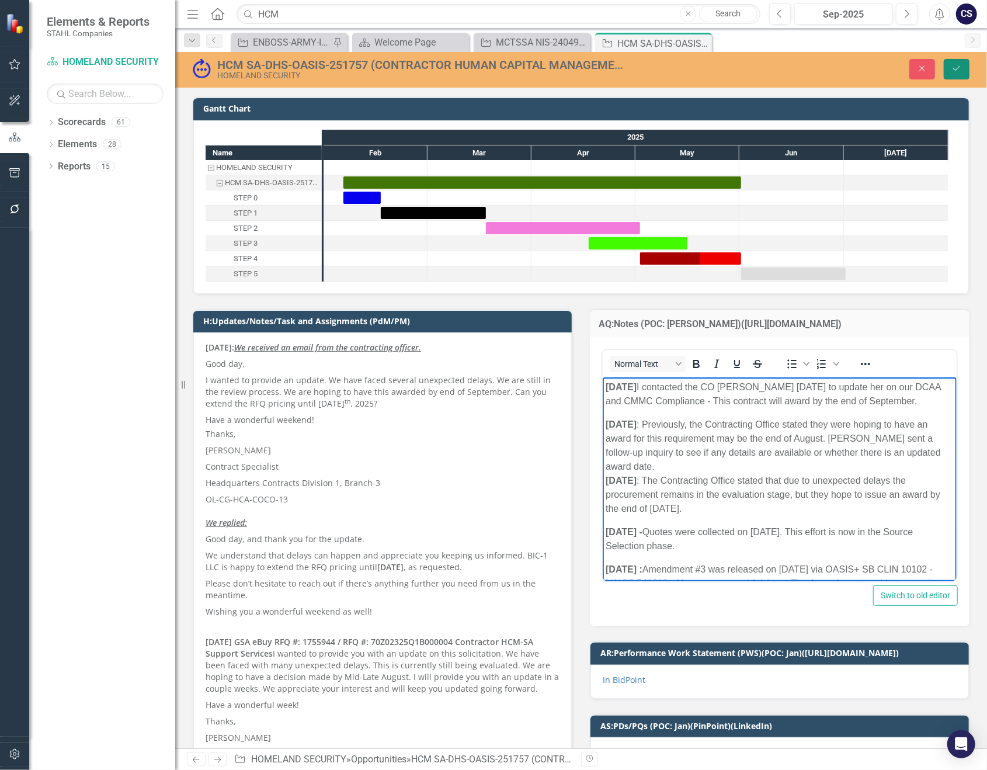
click at [955, 66] on icon "Save" at bounding box center [956, 68] width 11 height 8
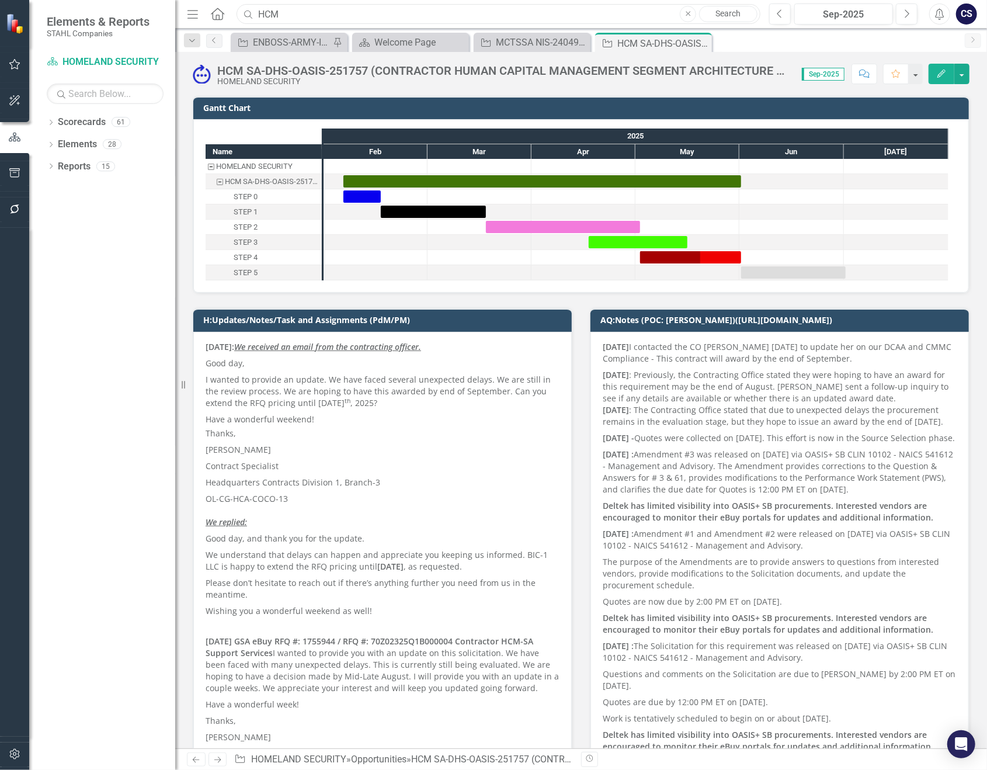
click at [281, 15] on input "HCM" at bounding box center [498, 14] width 524 height 20
type input "H"
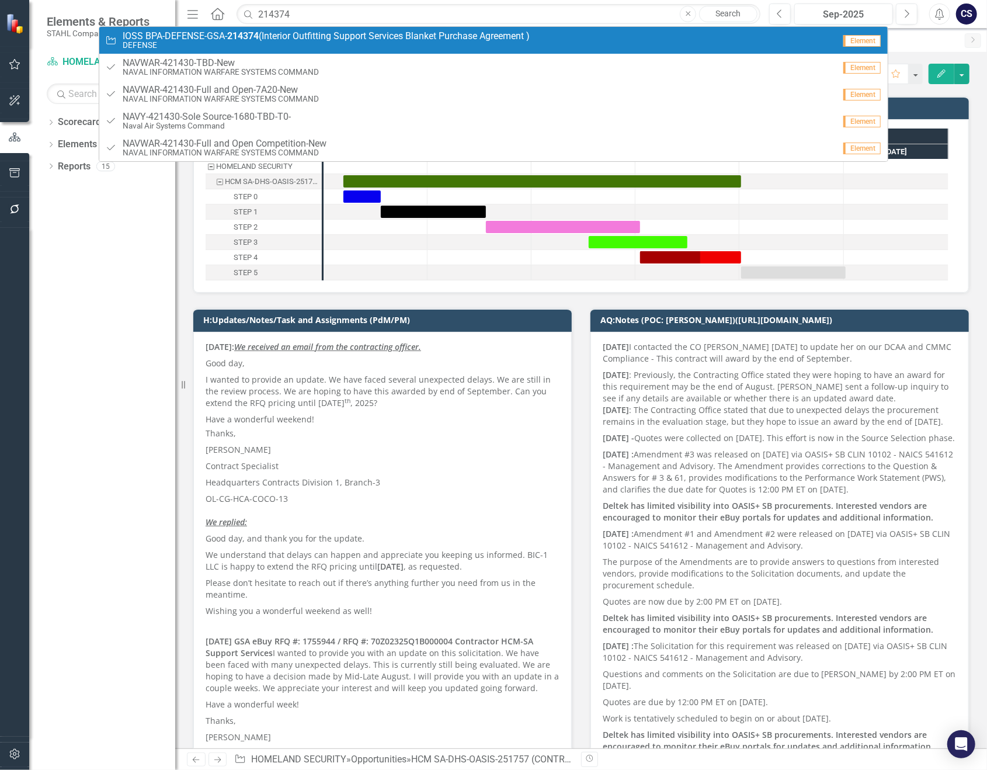
click at [280, 36] on span "IOSS BPA-DEFENSE-GSA- 214374 (Interior Outfitting Support Services Blanket Purc…" at bounding box center [326, 36] width 407 height 11
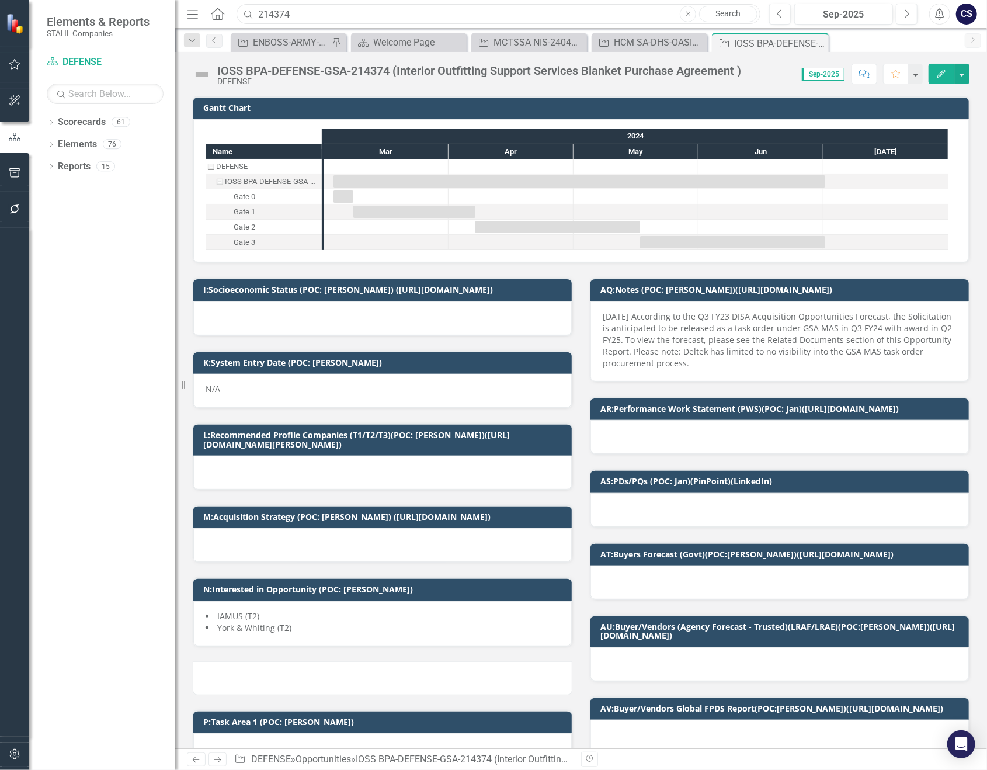
click at [300, 11] on input "214374" at bounding box center [498, 14] width 524 height 20
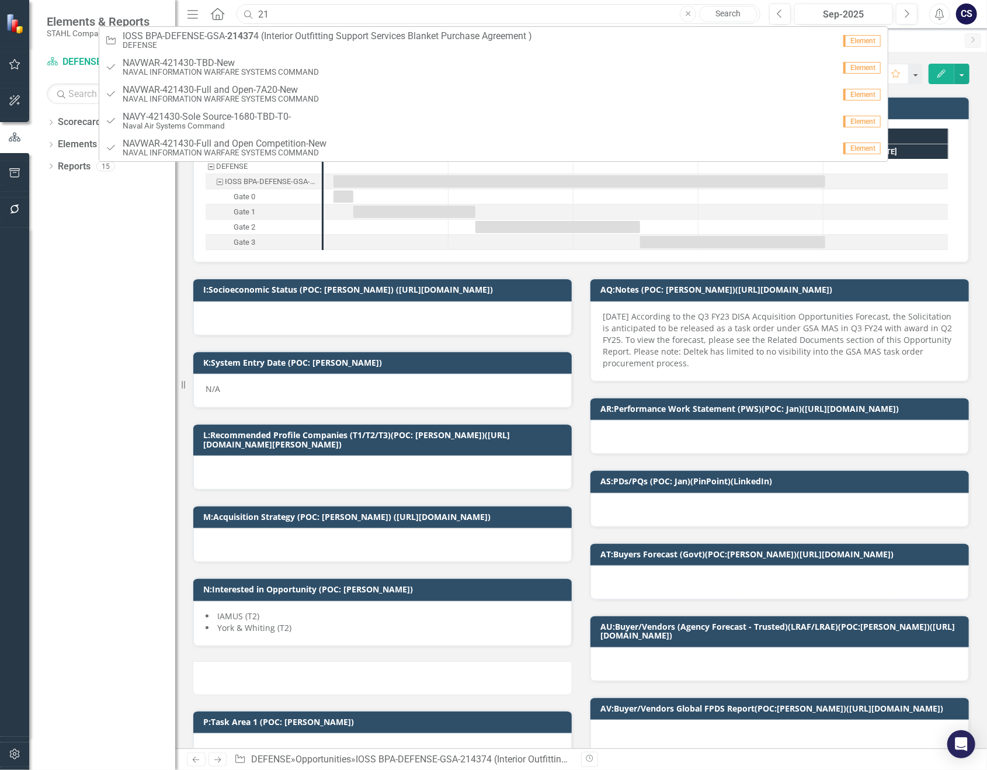
type input "2"
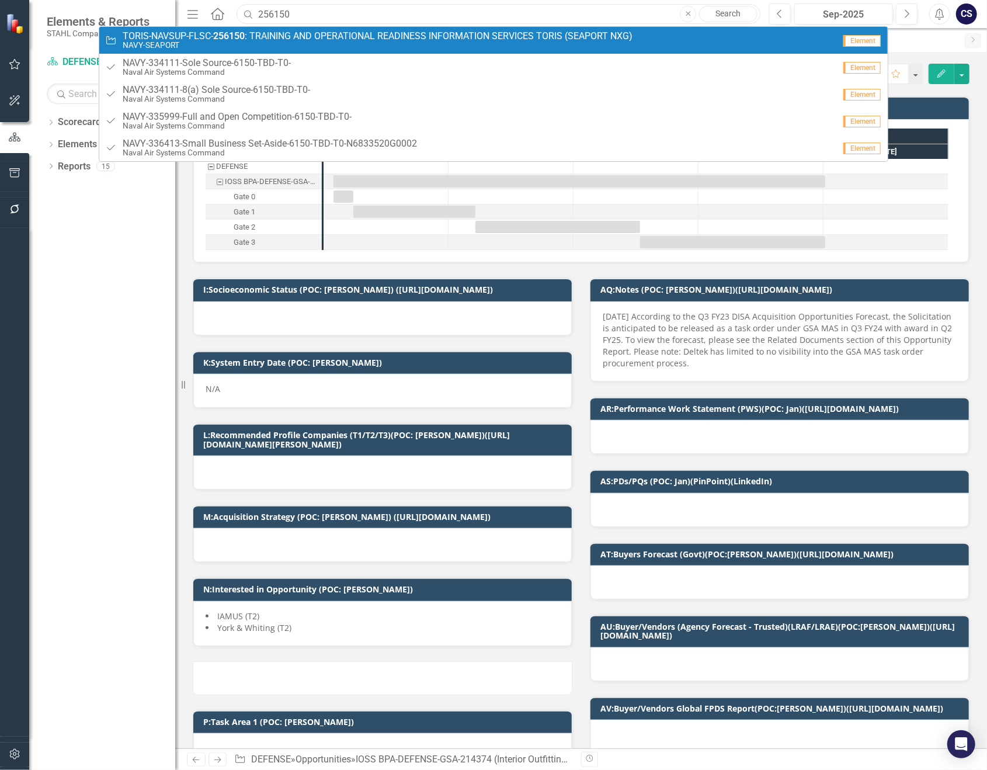
type input "256150"
click at [294, 35] on span "TORIS-NAVSUP-FLSC- 256150 : TRAINING AND OPERATIONAL READINESS INFORMATION SERV…" at bounding box center [378, 36] width 510 height 11
